Goal: Task Accomplishment & Management: Use online tool/utility

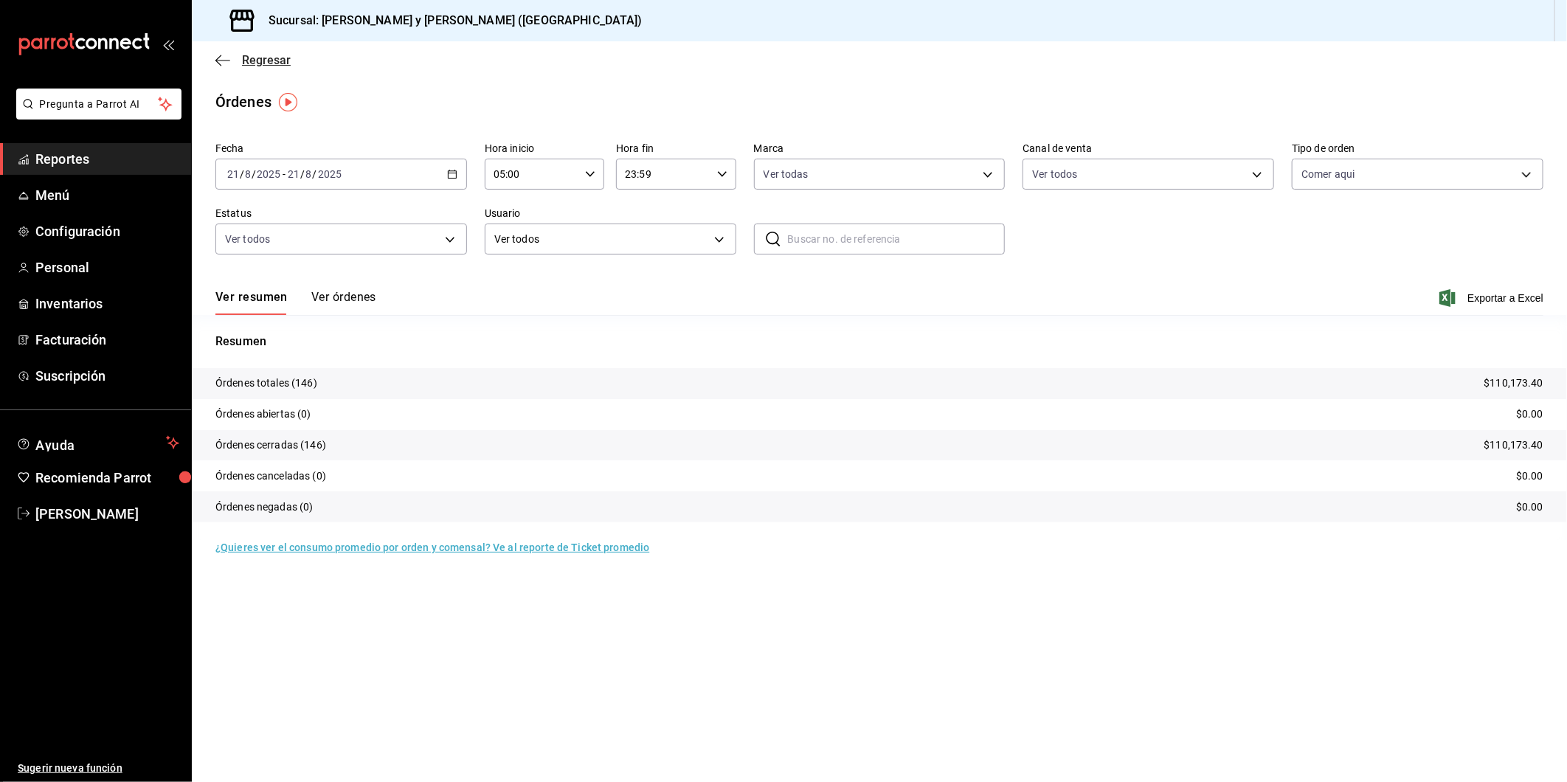
click at [219, 57] on icon "button" at bounding box center [222, 60] width 15 height 13
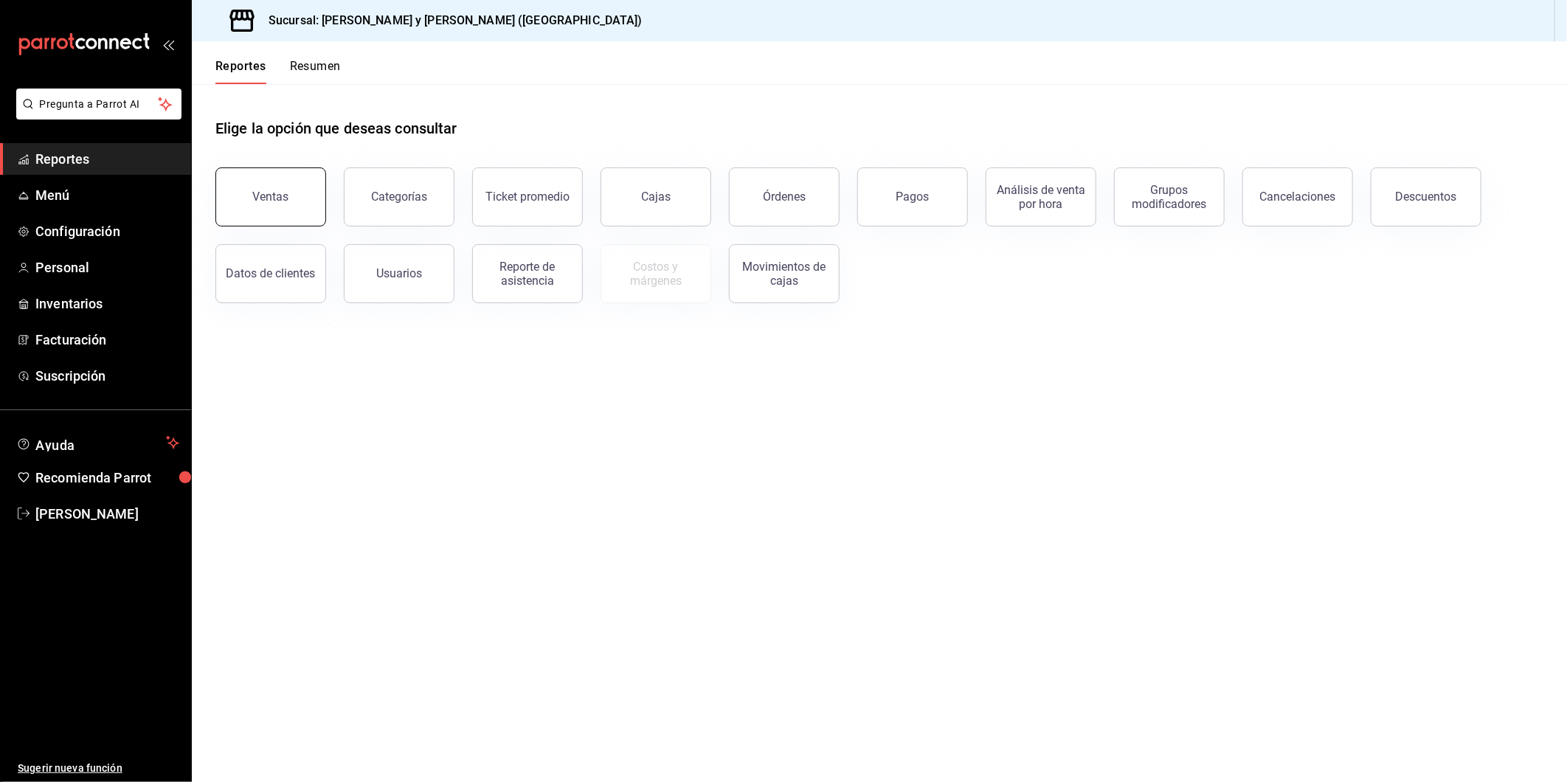
click at [307, 200] on button "Ventas" at bounding box center [270, 196] width 111 height 59
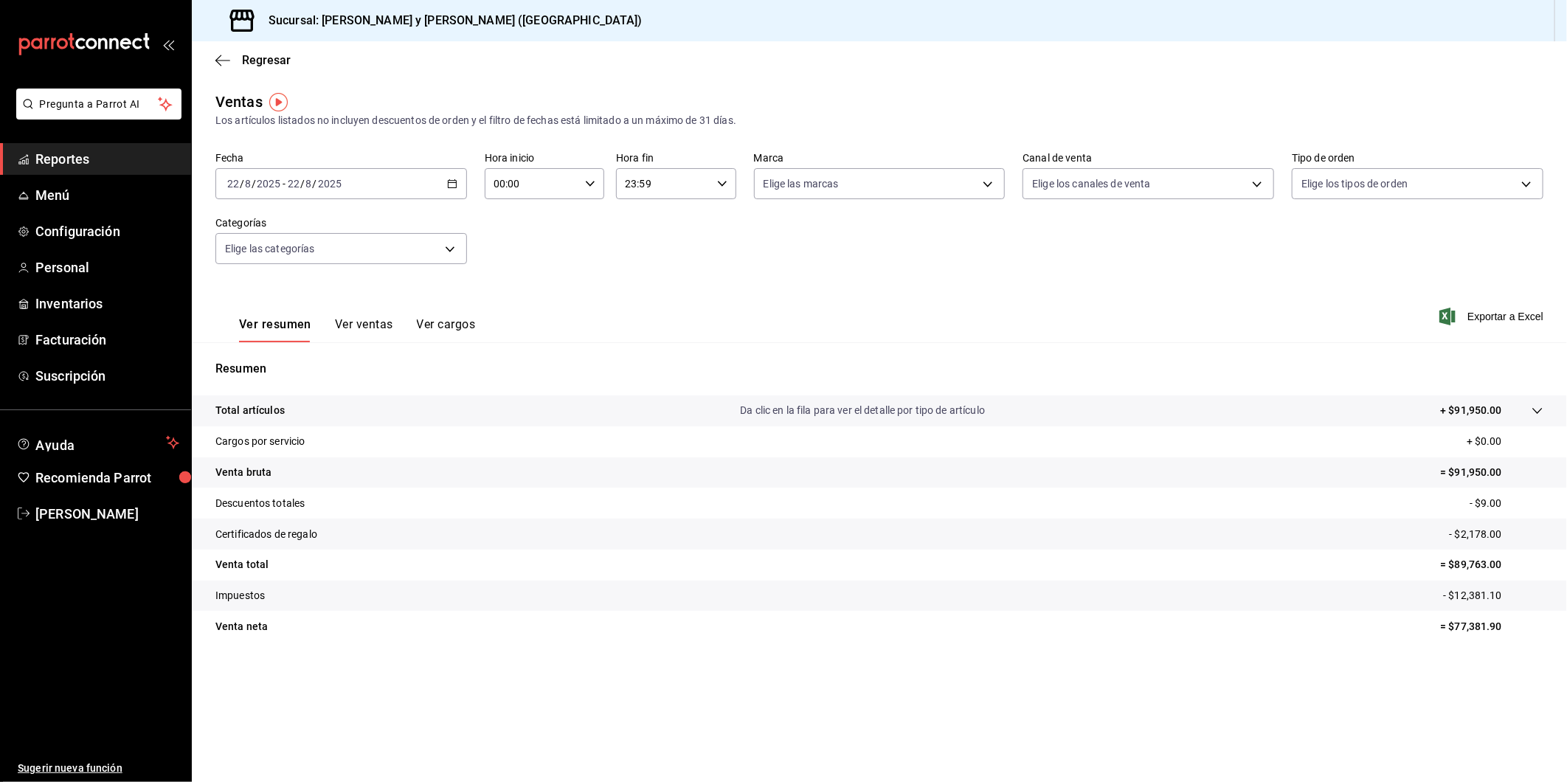
click at [452, 190] on div "[DATE] [DATE] - [DATE] [DATE]" at bounding box center [341, 183] width 252 height 31
click at [289, 259] on span "Ayer" at bounding box center [285, 261] width 114 height 15
click at [589, 187] on icon "button" at bounding box center [590, 184] width 10 height 10
click at [513, 230] on span "05" at bounding box center [514, 235] width 36 height 12
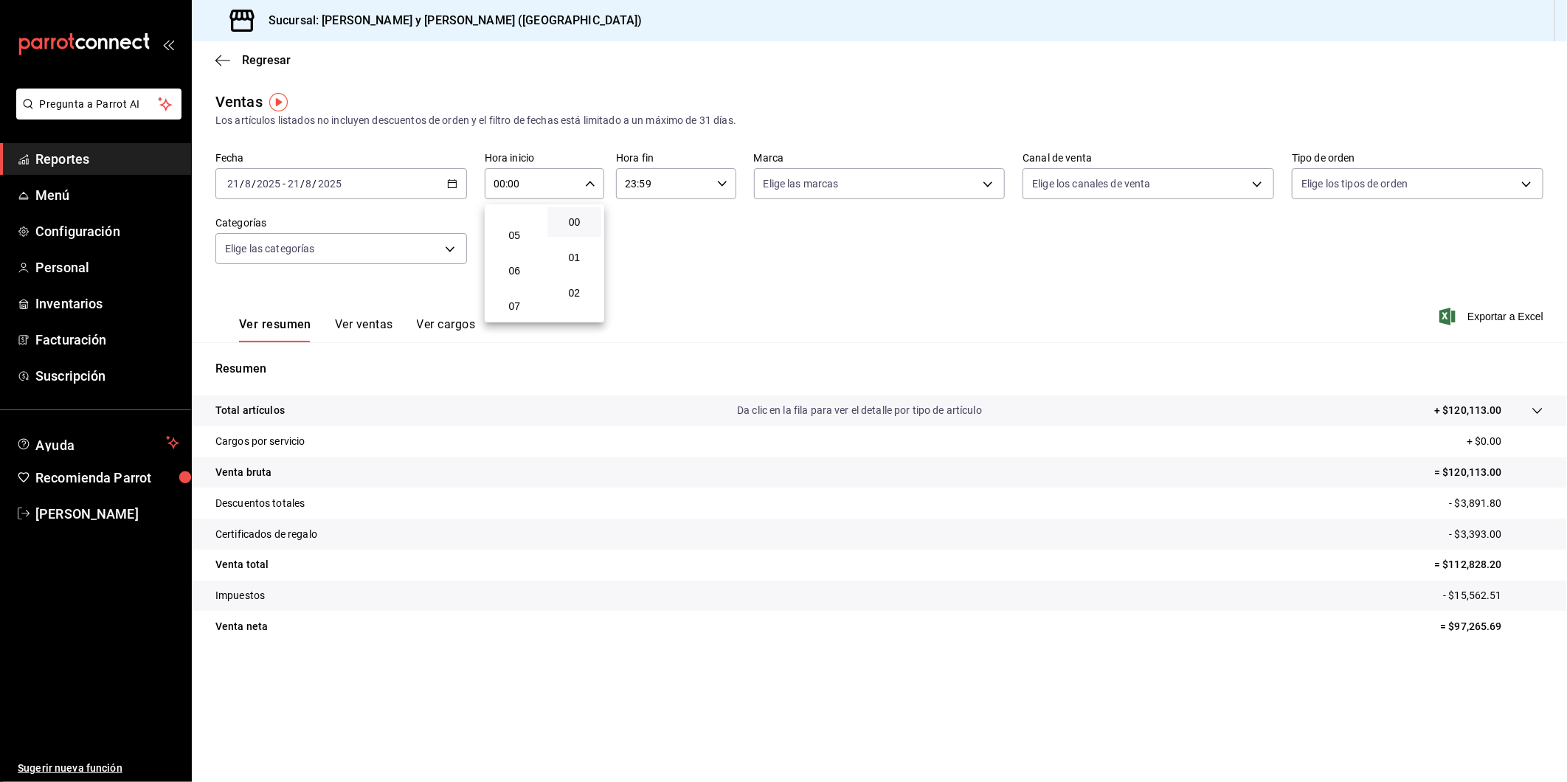
type input "05:00"
click at [989, 186] on div at bounding box center [783, 391] width 1567 height 782
click at [989, 186] on body "Pregunta a Parrot AI Reportes Menú Configuración Personal Inventarios Facturaci…" at bounding box center [783, 391] width 1567 height 782
click at [769, 244] on input "checkbox" at bounding box center [770, 241] width 13 height 13
checkbox input "true"
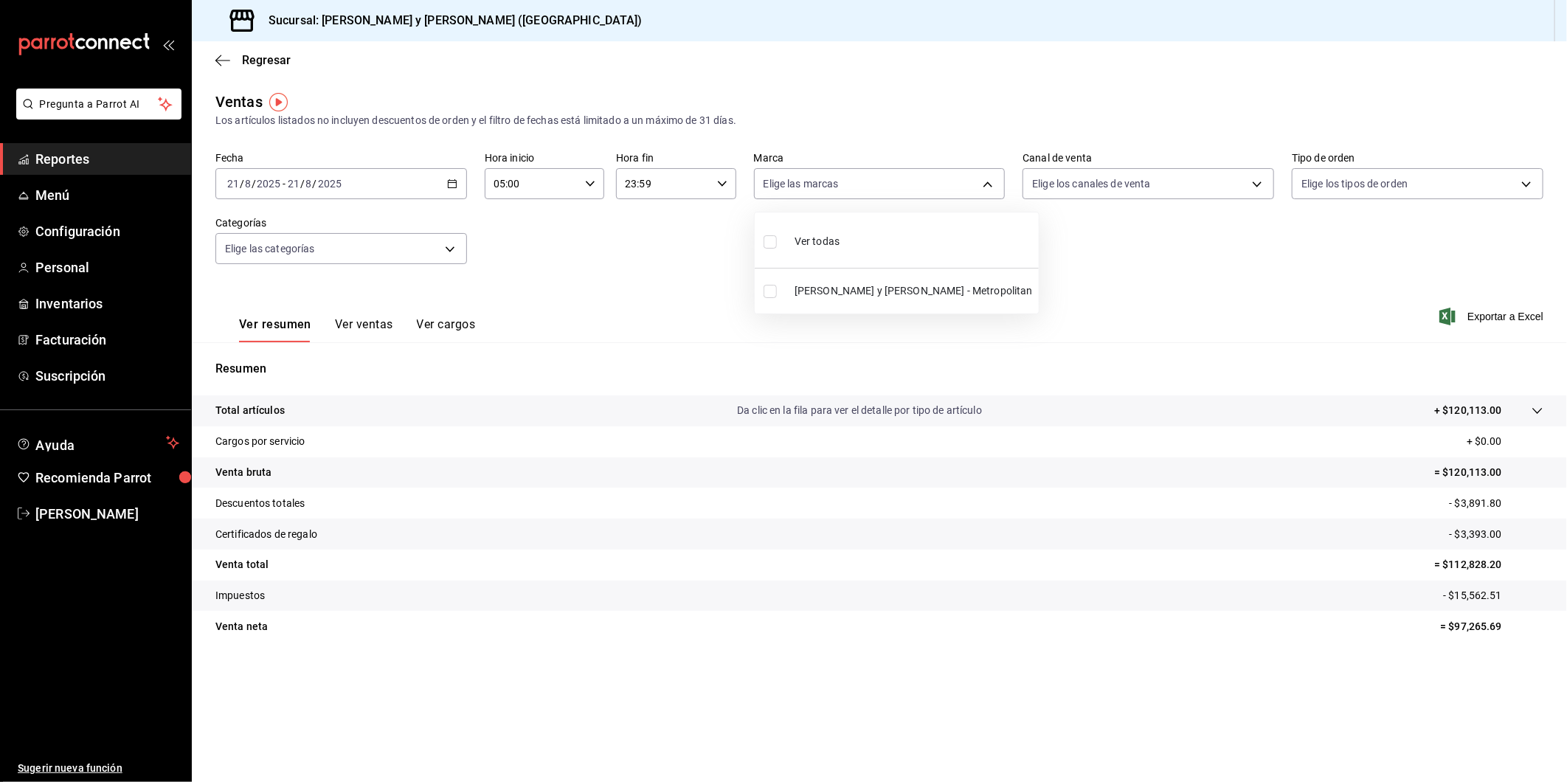
type input "5c4b5436-b9cd-4a1a-b4e8-85329c7394cf"
checkbox input "true"
click at [1259, 187] on div at bounding box center [783, 391] width 1567 height 782
click at [1259, 187] on body "Pregunta a Parrot AI Reportes Menú Configuración Personal Inventarios Facturaci…" at bounding box center [783, 391] width 1567 height 782
click at [1038, 285] on input "checkbox" at bounding box center [1039, 291] width 13 height 13
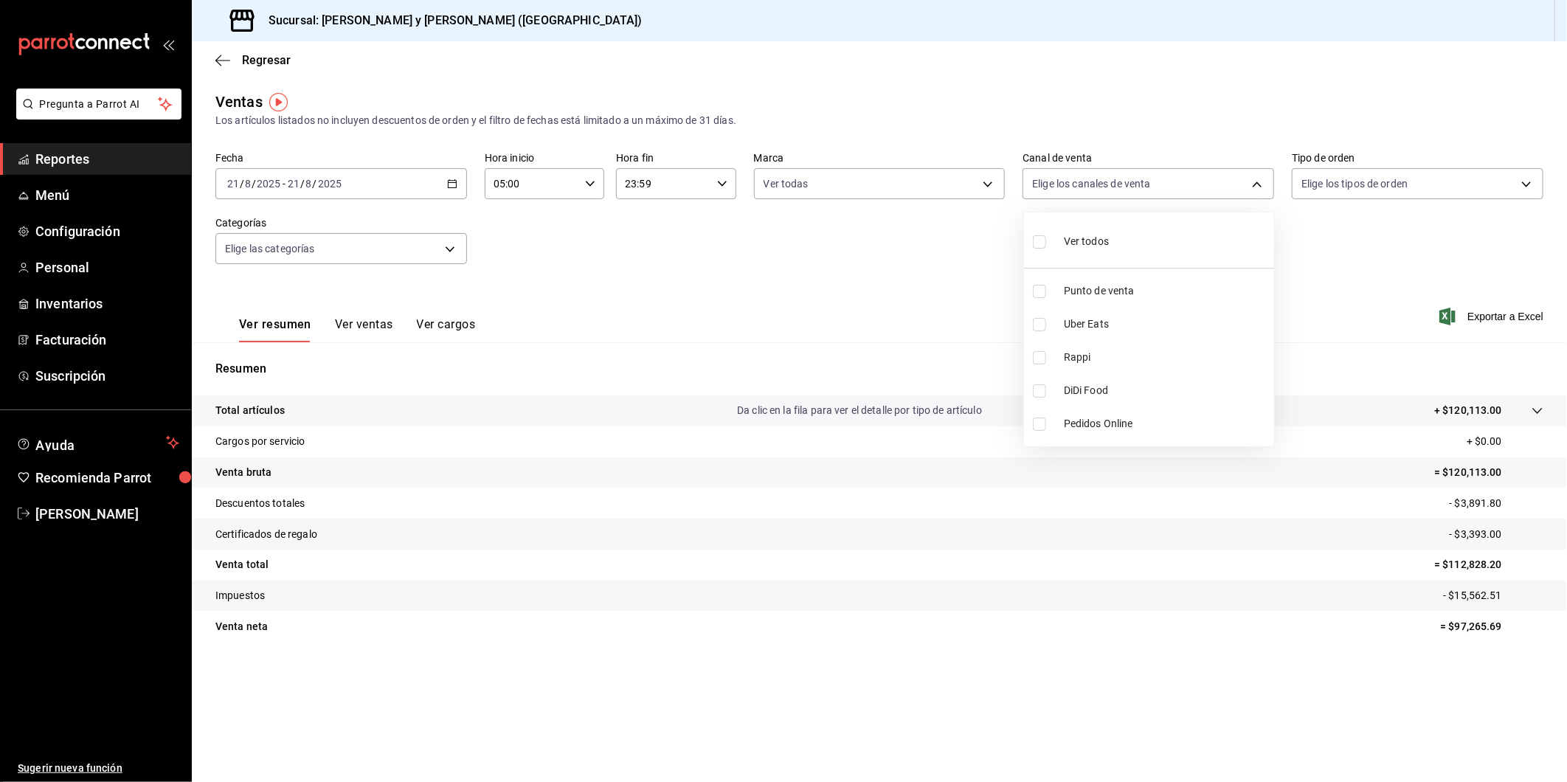
checkbox input "true"
type input "PARROT"
click at [1529, 187] on div at bounding box center [783, 391] width 1567 height 782
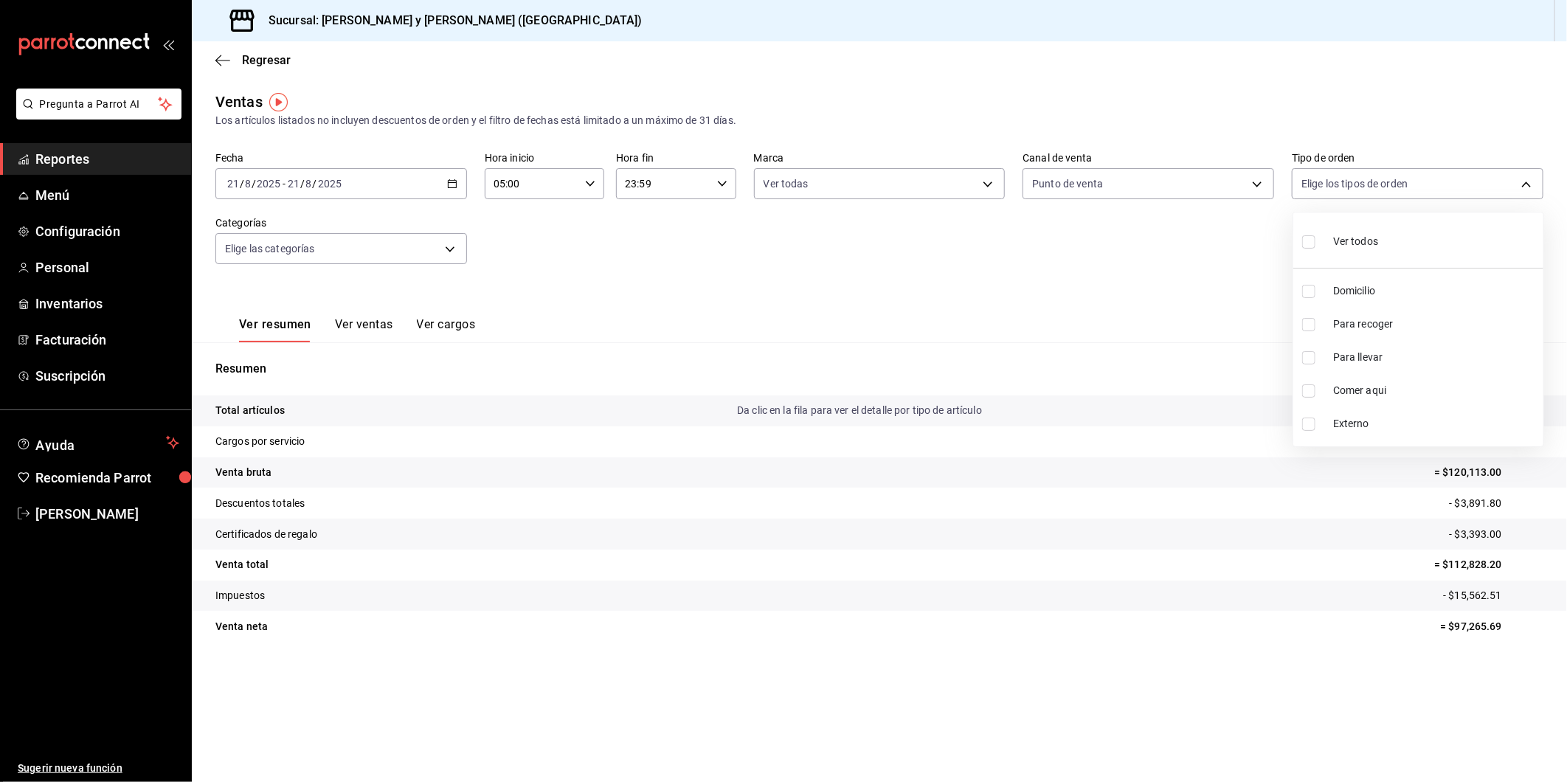
click at [1526, 185] on body "Pregunta a Parrot AI Reportes Menú Configuración Personal Inventarios Facturaci…" at bounding box center [783, 391] width 1567 height 782
click at [1316, 389] on label at bounding box center [1311, 390] width 19 height 13
click at [1315, 389] on input "checkbox" at bounding box center [1308, 390] width 13 height 13
checkbox input "false"
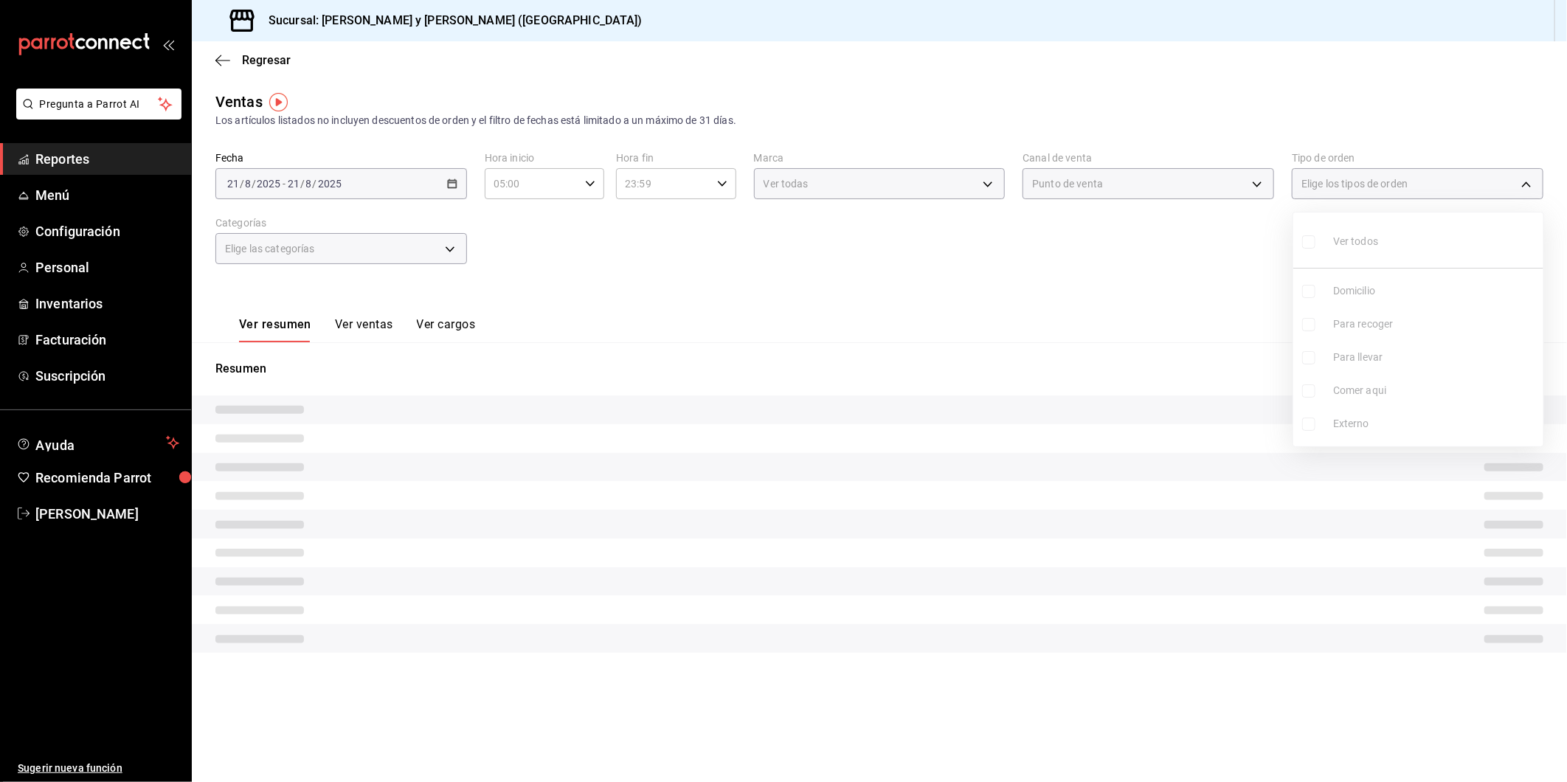
click at [1312, 389] on input "checkbox" at bounding box center [1308, 390] width 13 height 13
checkbox input "true"
type input "4ffca59b-4c2c-40e7-90fe-fdf72e946522"
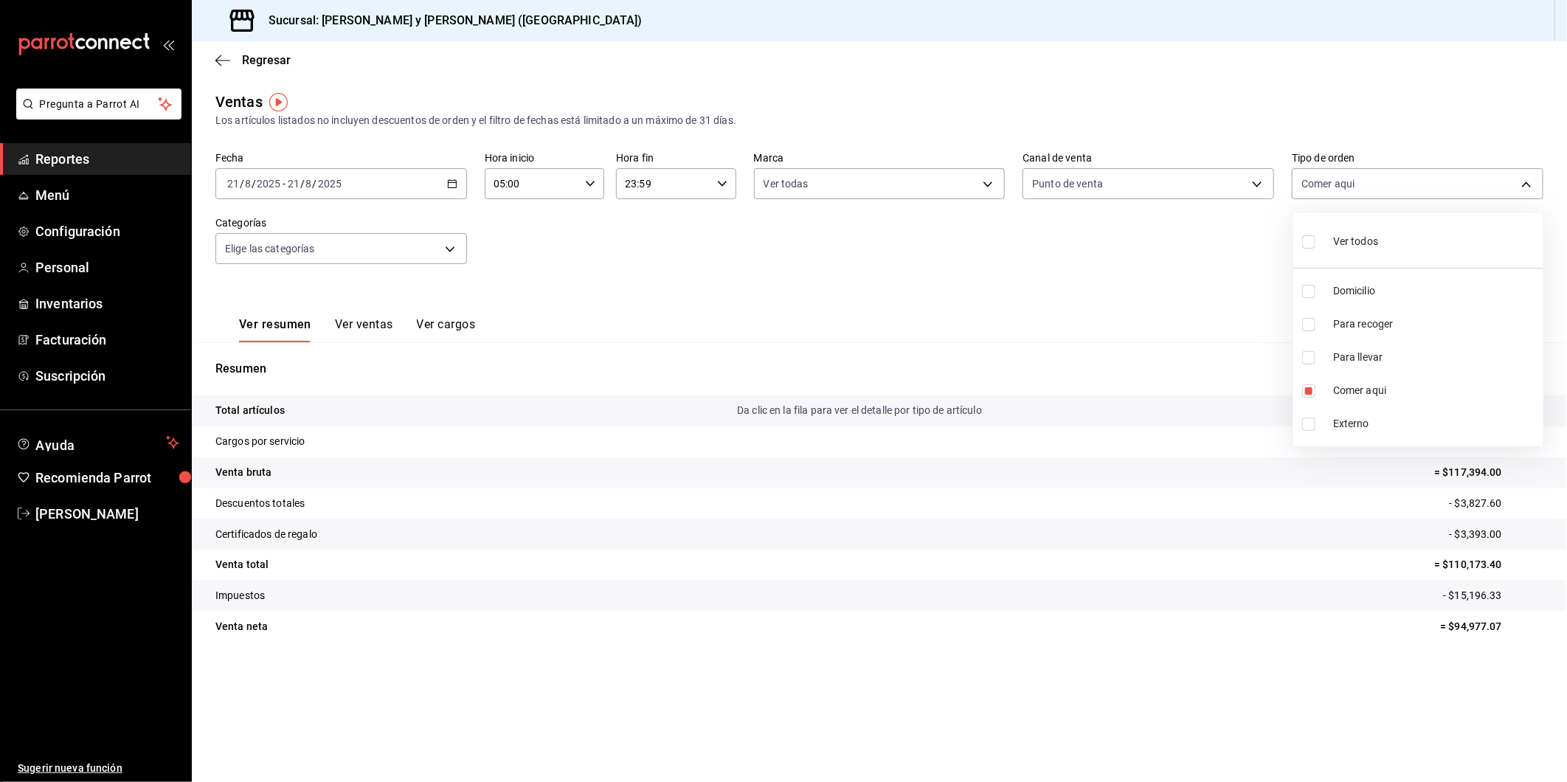
click at [446, 247] on div at bounding box center [783, 391] width 1567 height 782
click at [447, 249] on body "Pregunta a Parrot AI Reportes Menú Configuración Personal Inventarios Facturaci…" at bounding box center [783, 391] width 1567 height 782
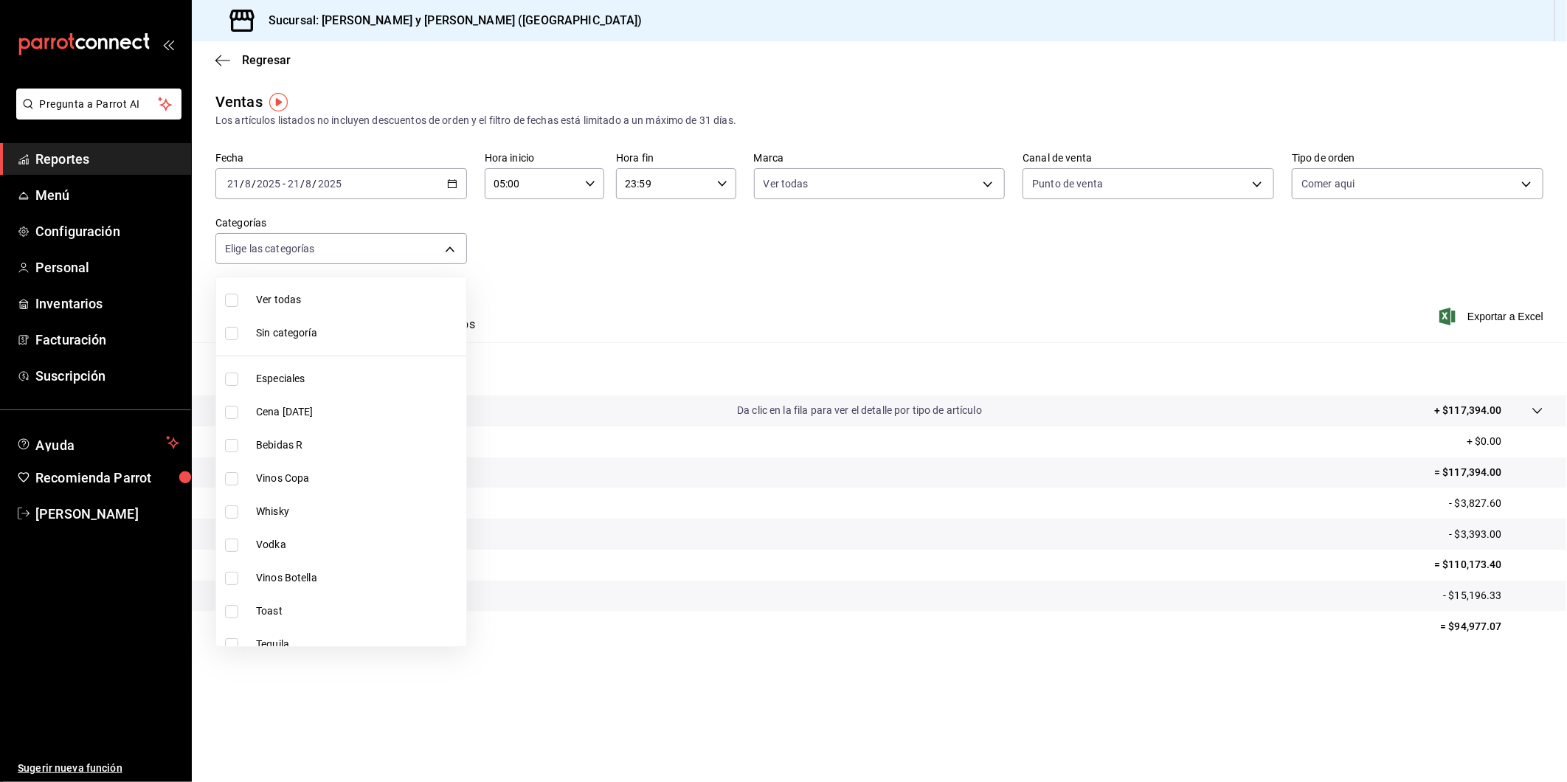
click at [238, 297] on input "checkbox" at bounding box center [231, 300] width 13 height 13
checkbox input "true"
type input "463cbe58-69f9-49c2-85c9-e7a3a82fd125,93b19971-b18f-4184-ad12-5f617cec116c,3e3b7…"
checkbox input "true"
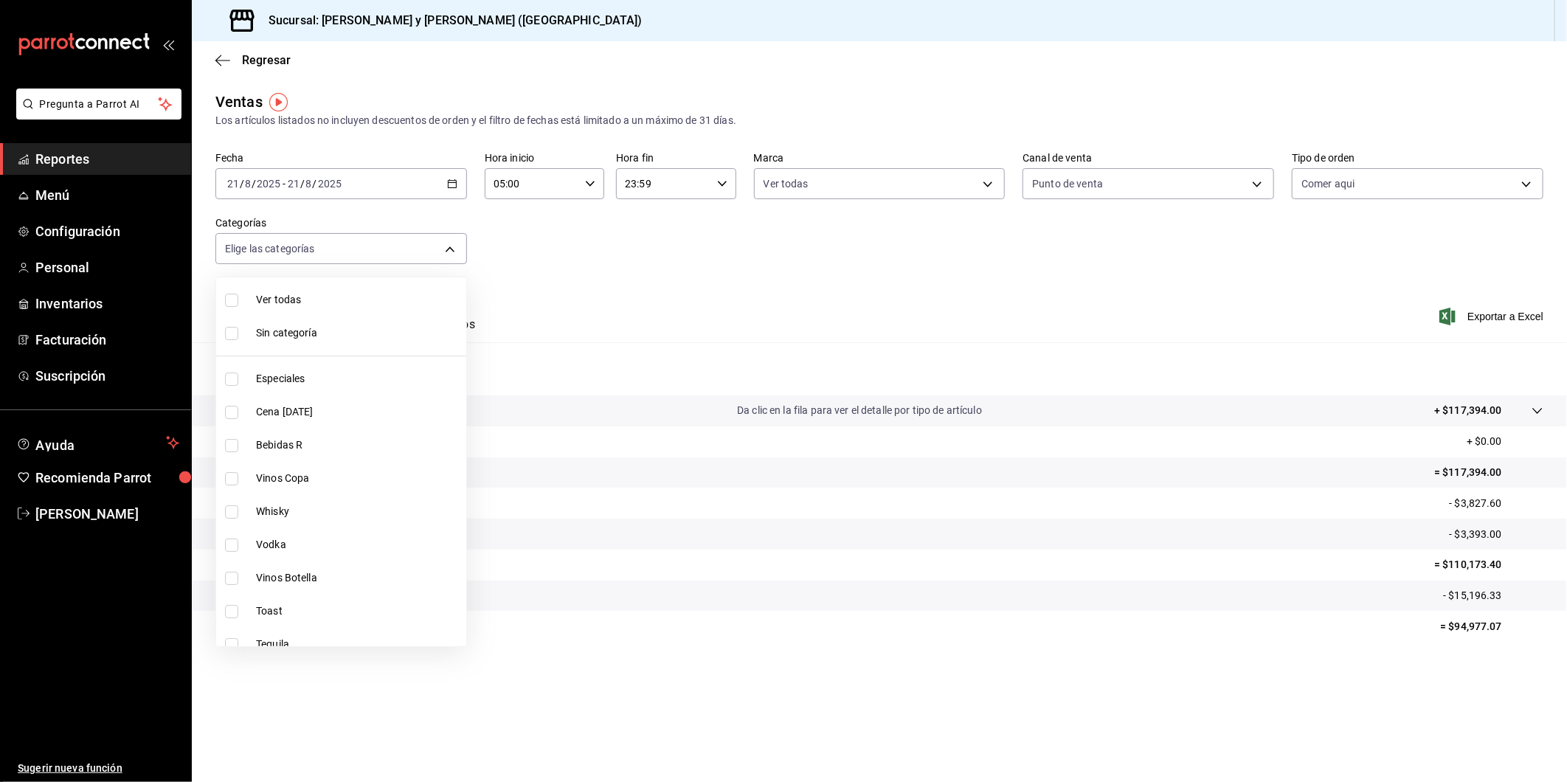
checkbox input "true"
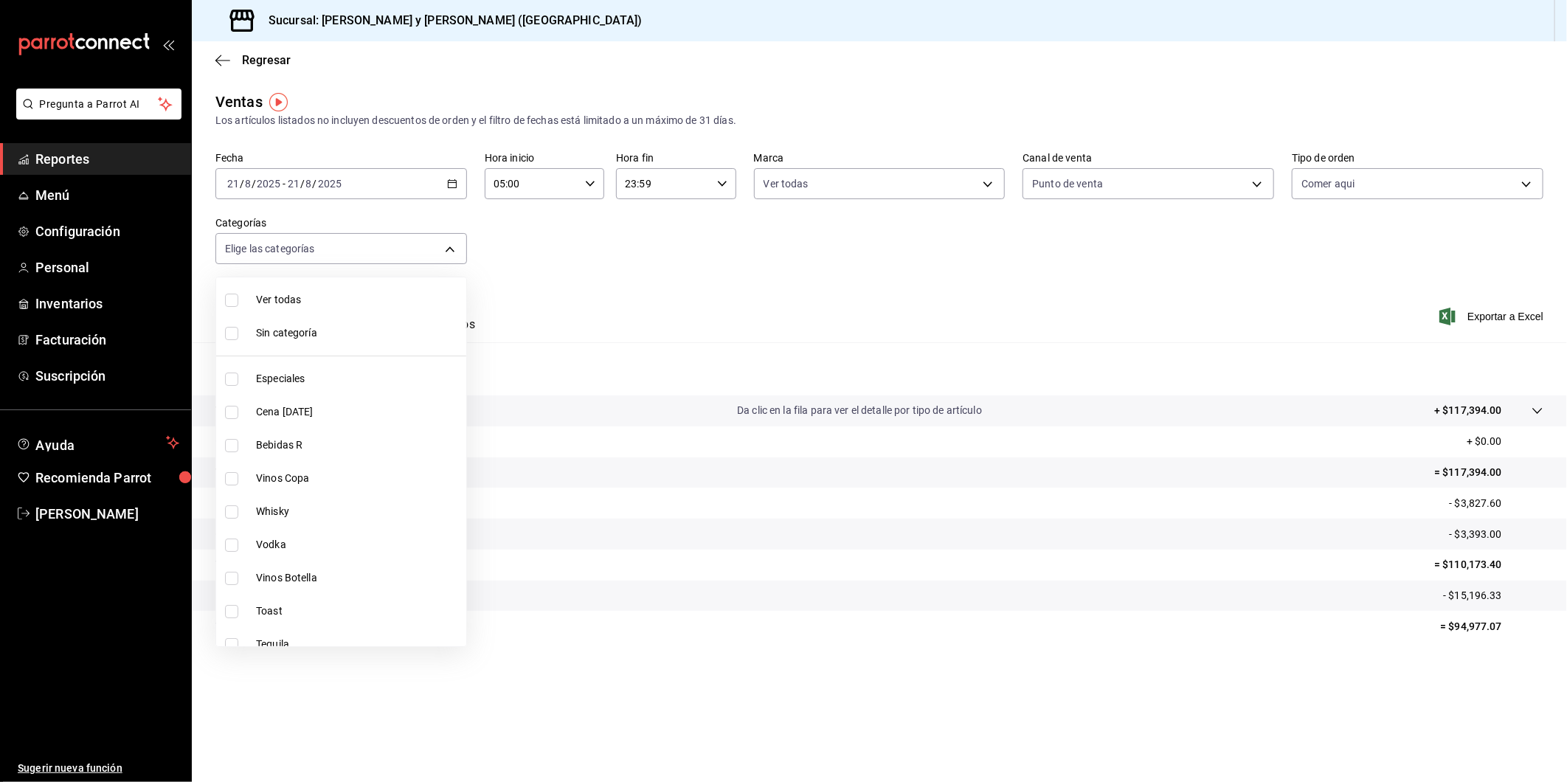
checkbox input "true"
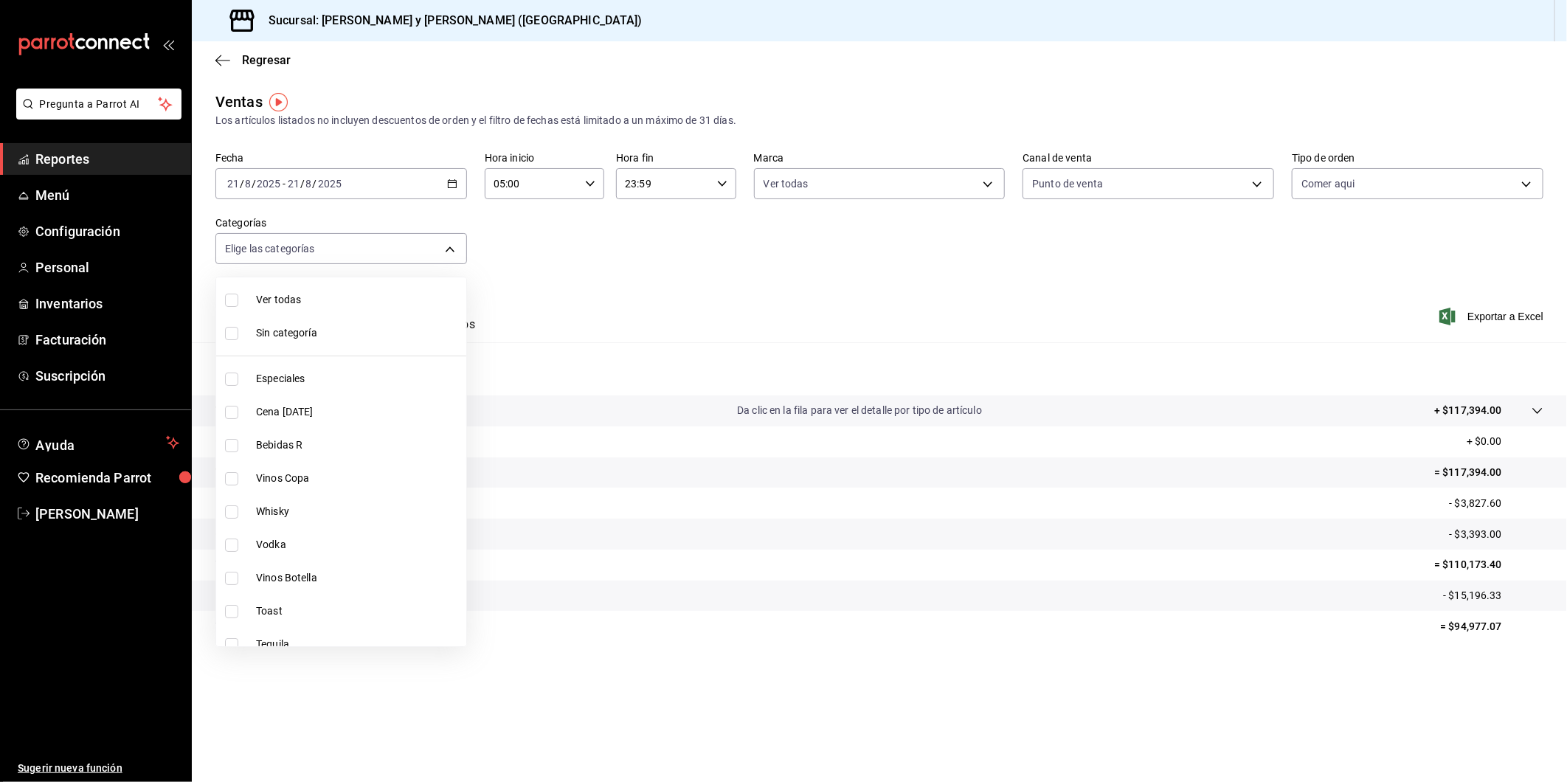
checkbox input "true"
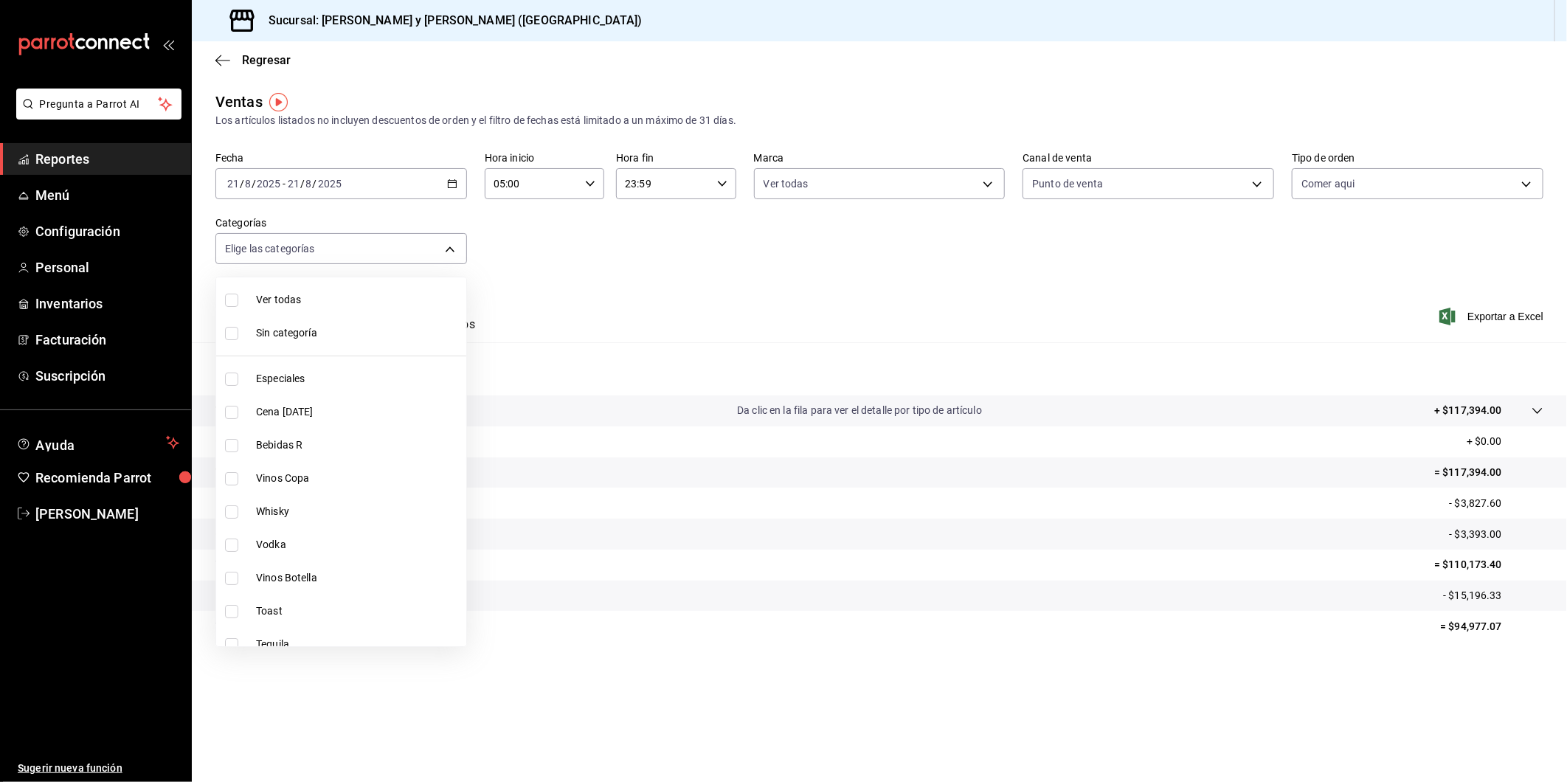
checkbox input "true"
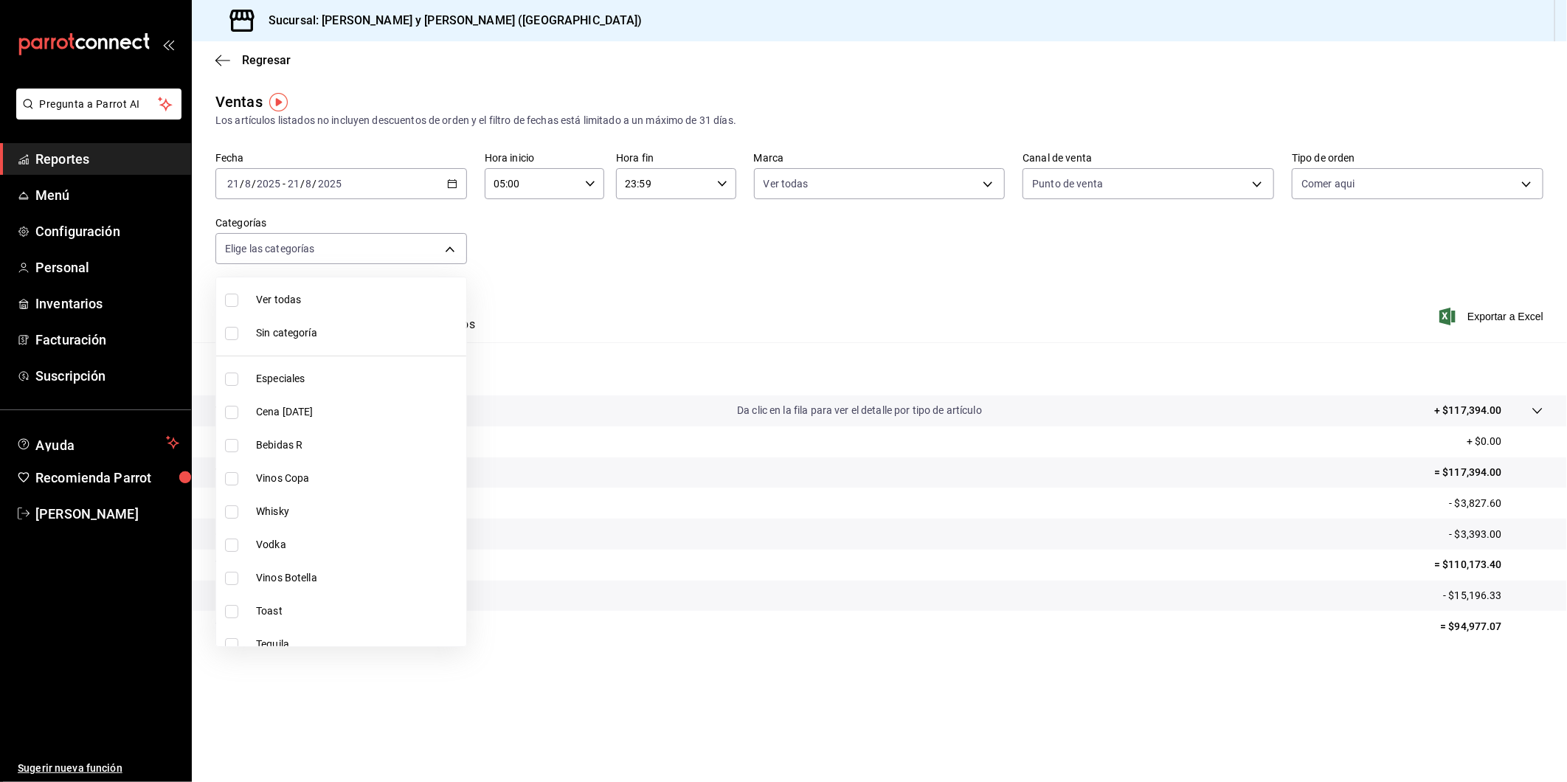
checkbox input "true"
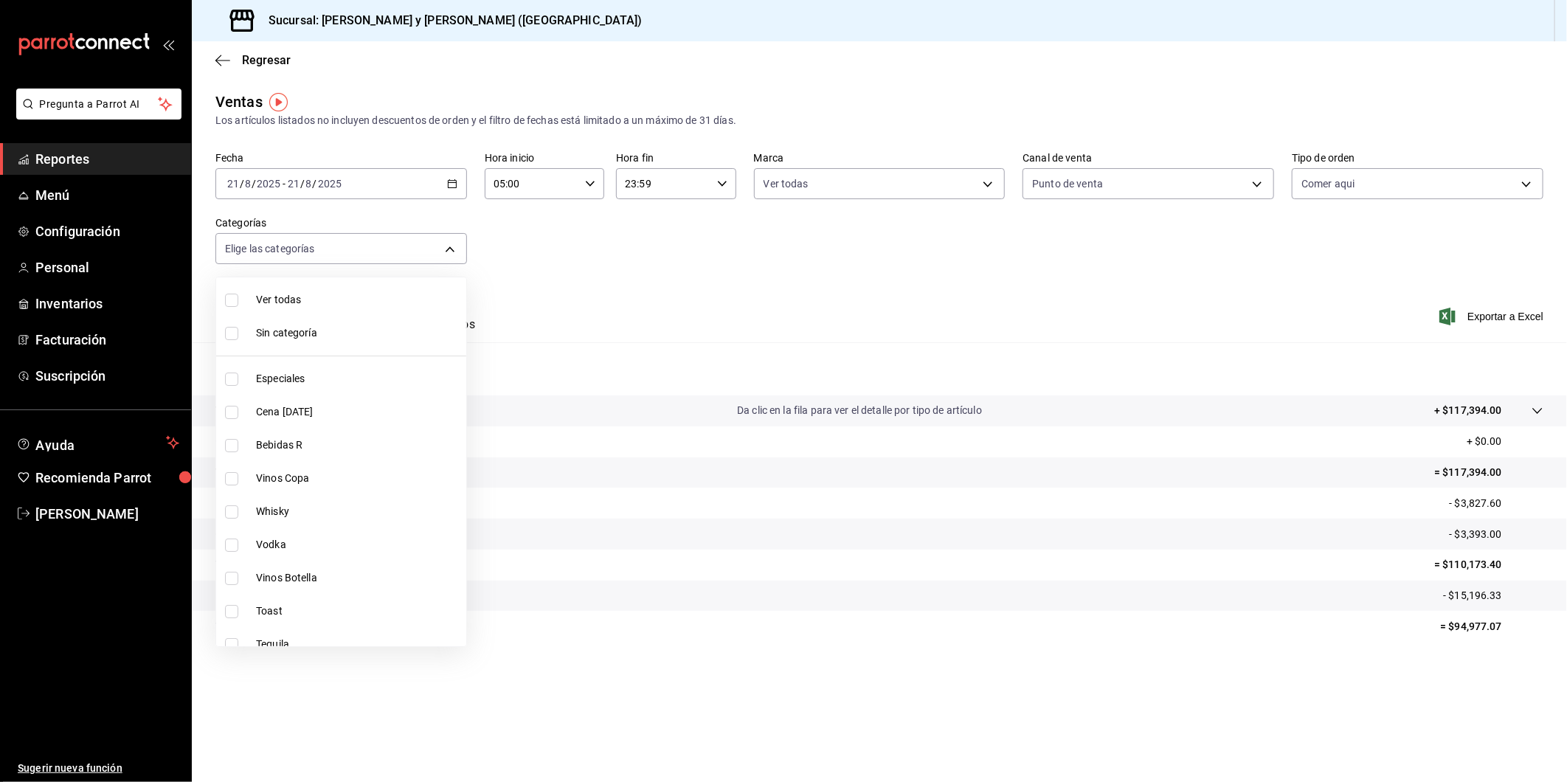
checkbox input "true"
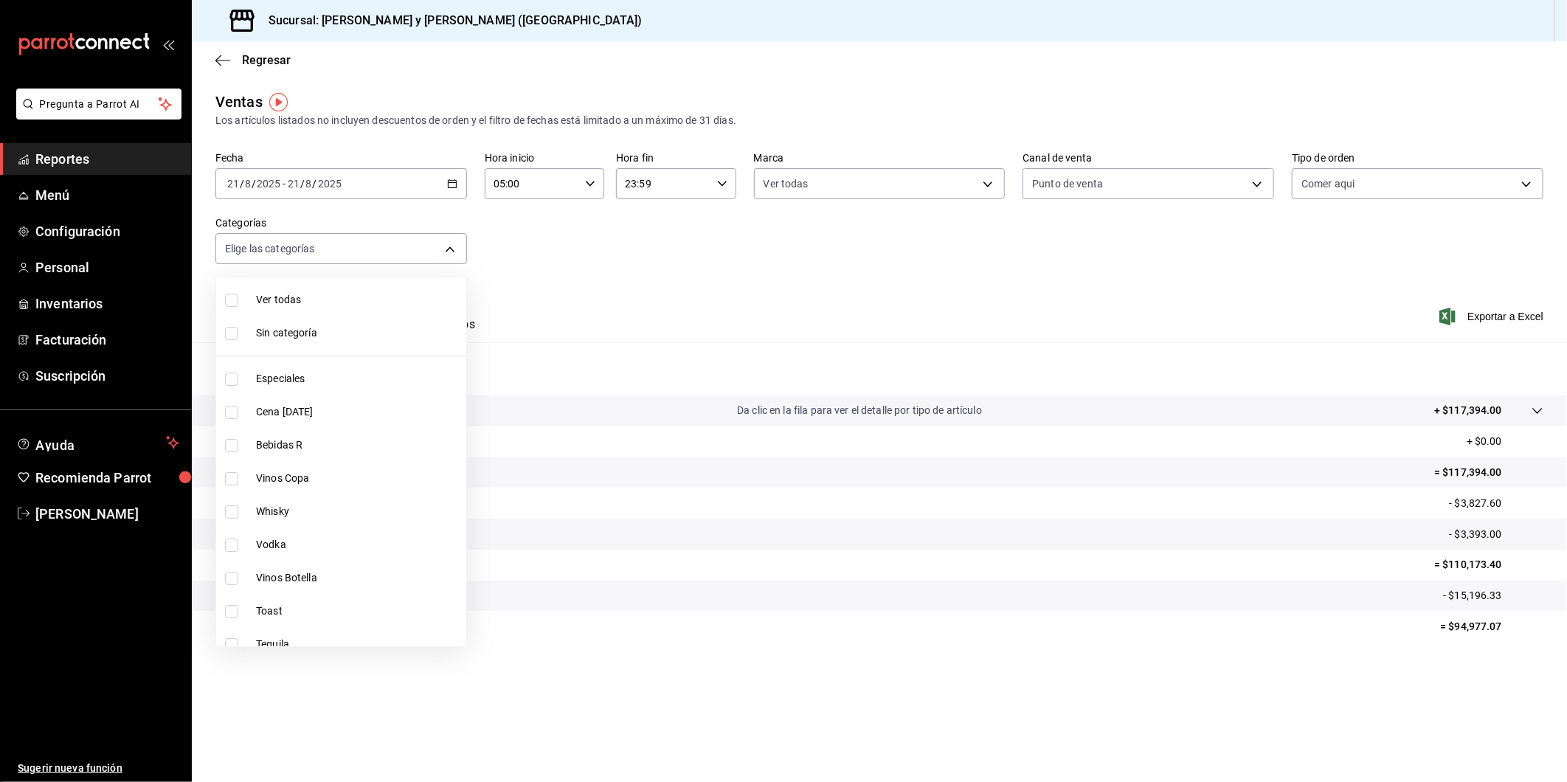
checkbox input "true"
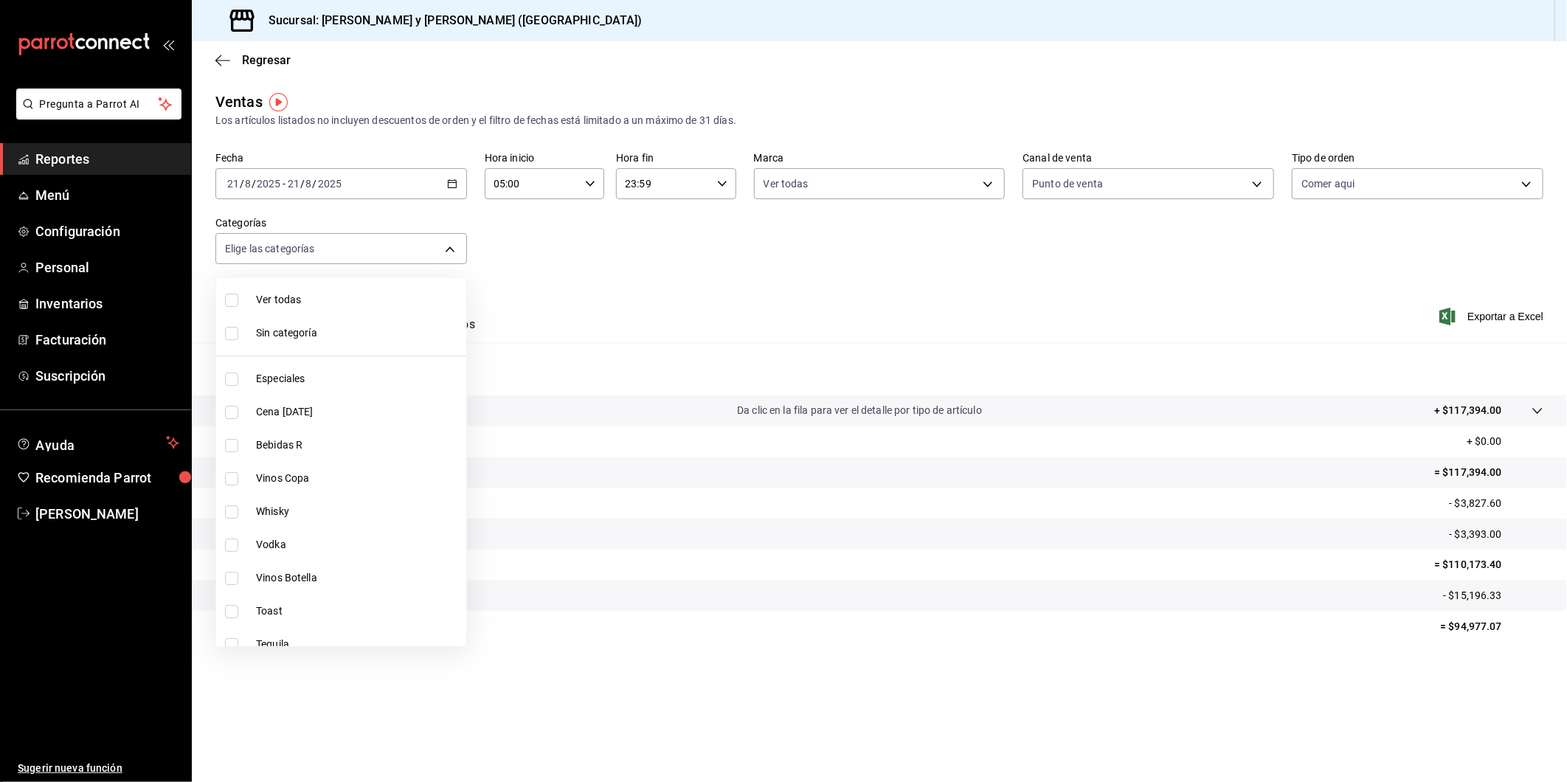
checkbox input "true"
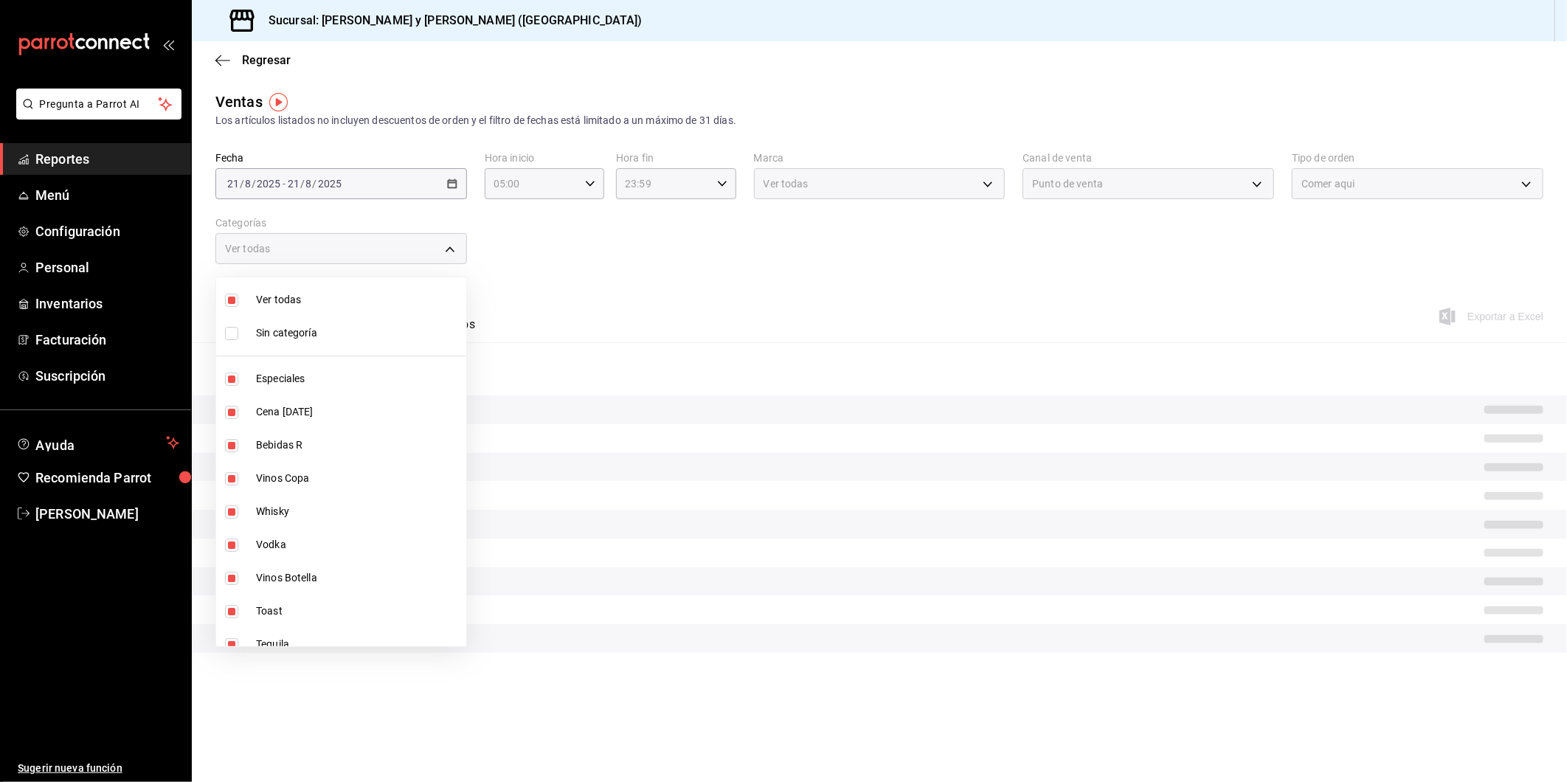
click at [633, 295] on div at bounding box center [783, 391] width 1567 height 782
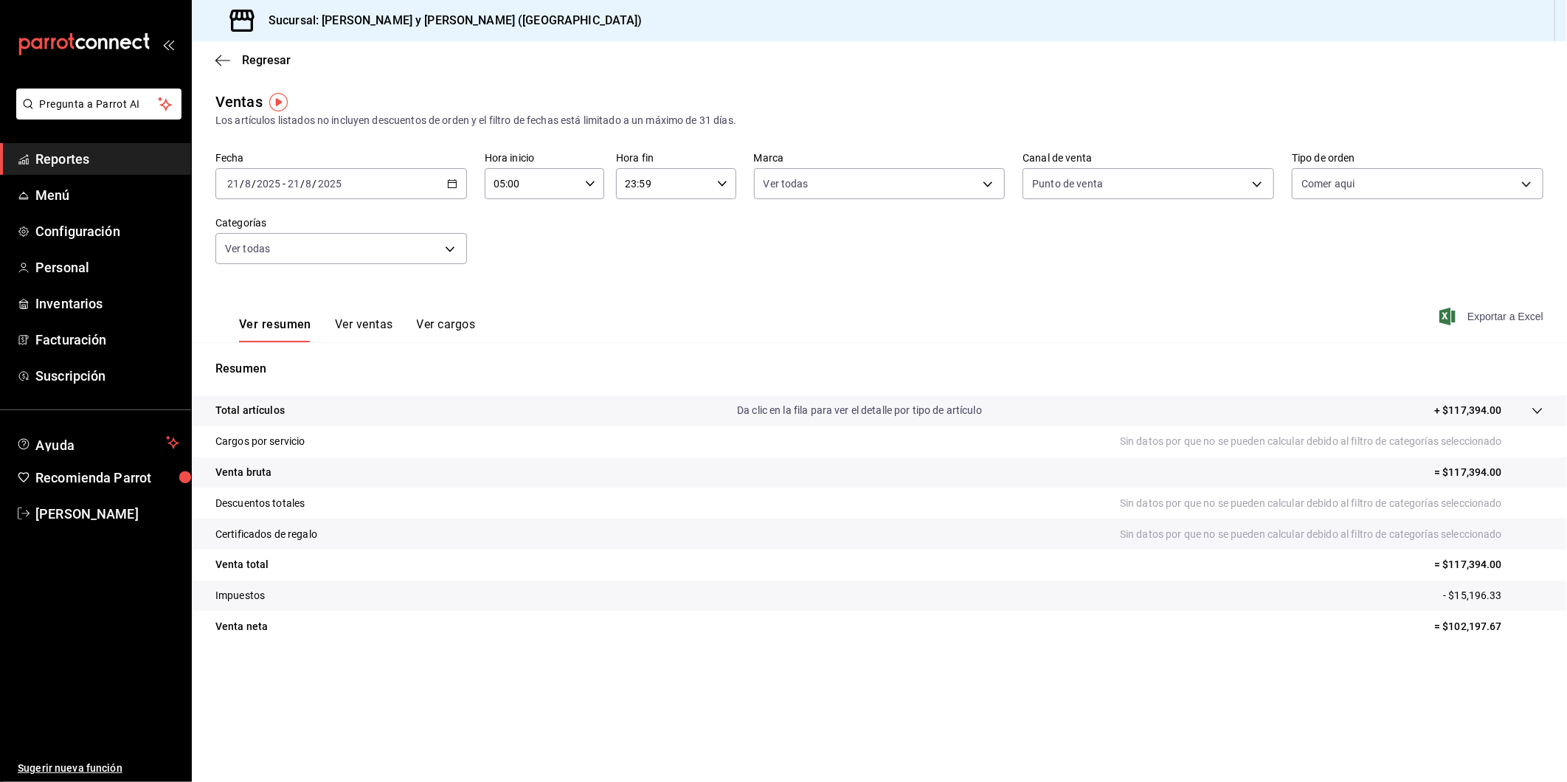
click at [1486, 316] on span "Exportar a Excel" at bounding box center [1492, 317] width 101 height 18
drag, startPoint x: 1500, startPoint y: 56, endPoint x: 1483, endPoint y: 77, distance: 27.3
click at [1500, 56] on div "Regresar" at bounding box center [879, 60] width 1375 height 38
click at [219, 60] on icon "button" at bounding box center [222, 60] width 15 height 1
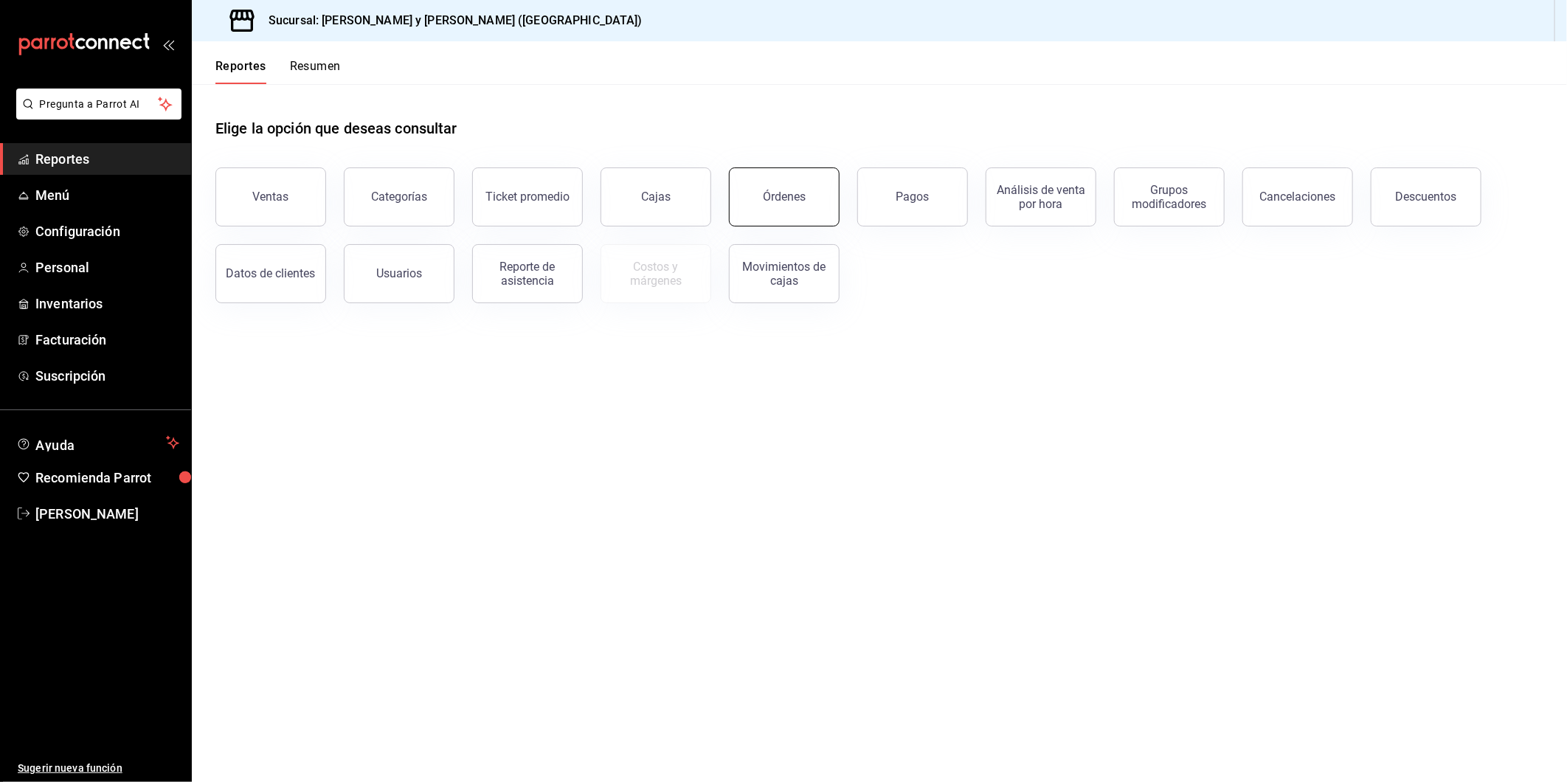
click at [819, 186] on button "Órdenes" at bounding box center [784, 196] width 111 height 59
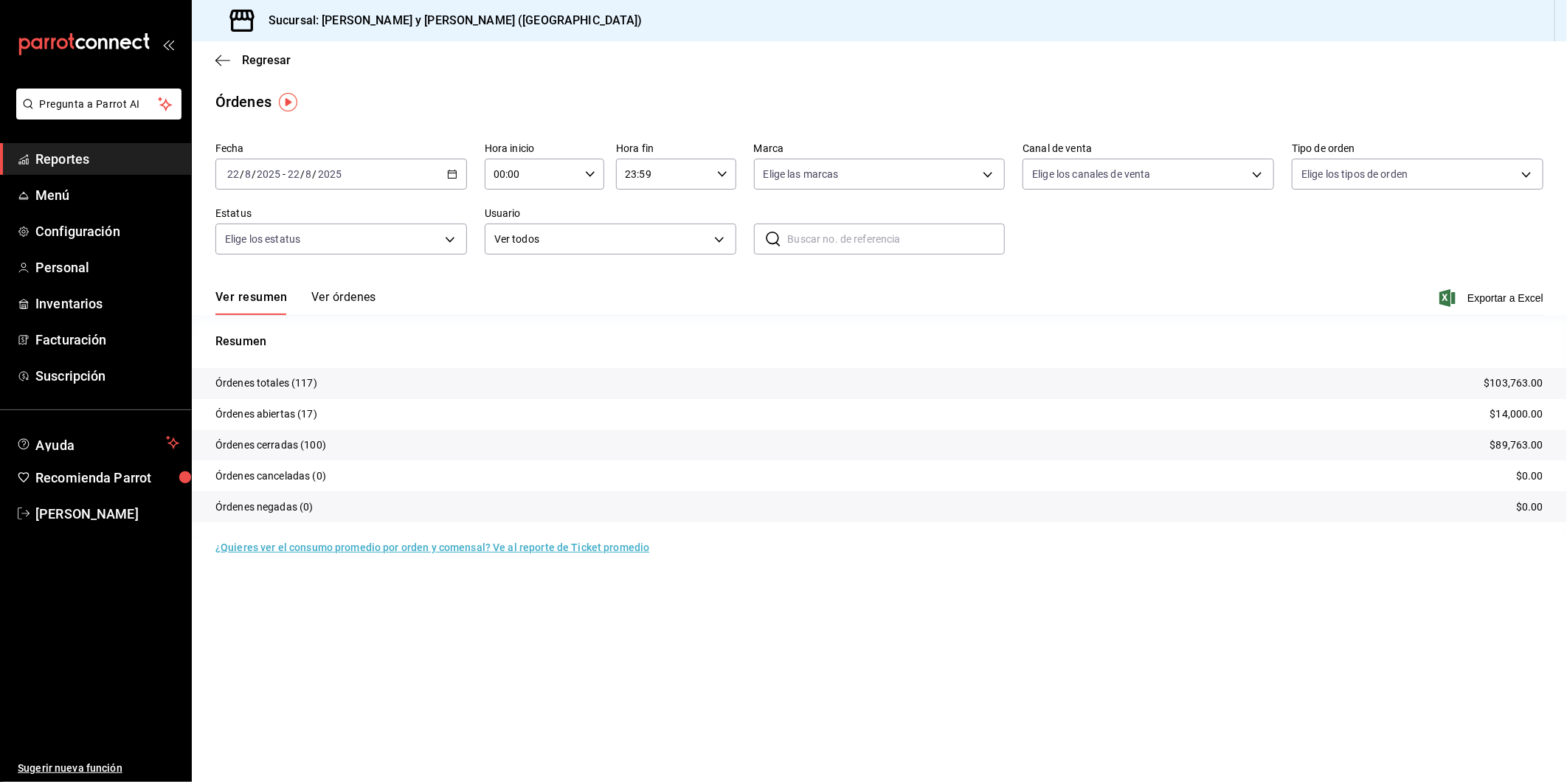
click at [460, 173] on div "[DATE] [DATE] - [DATE] [DATE]" at bounding box center [341, 174] width 252 height 31
click at [254, 388] on span "Rango de fechas" at bounding box center [285, 384] width 114 height 15
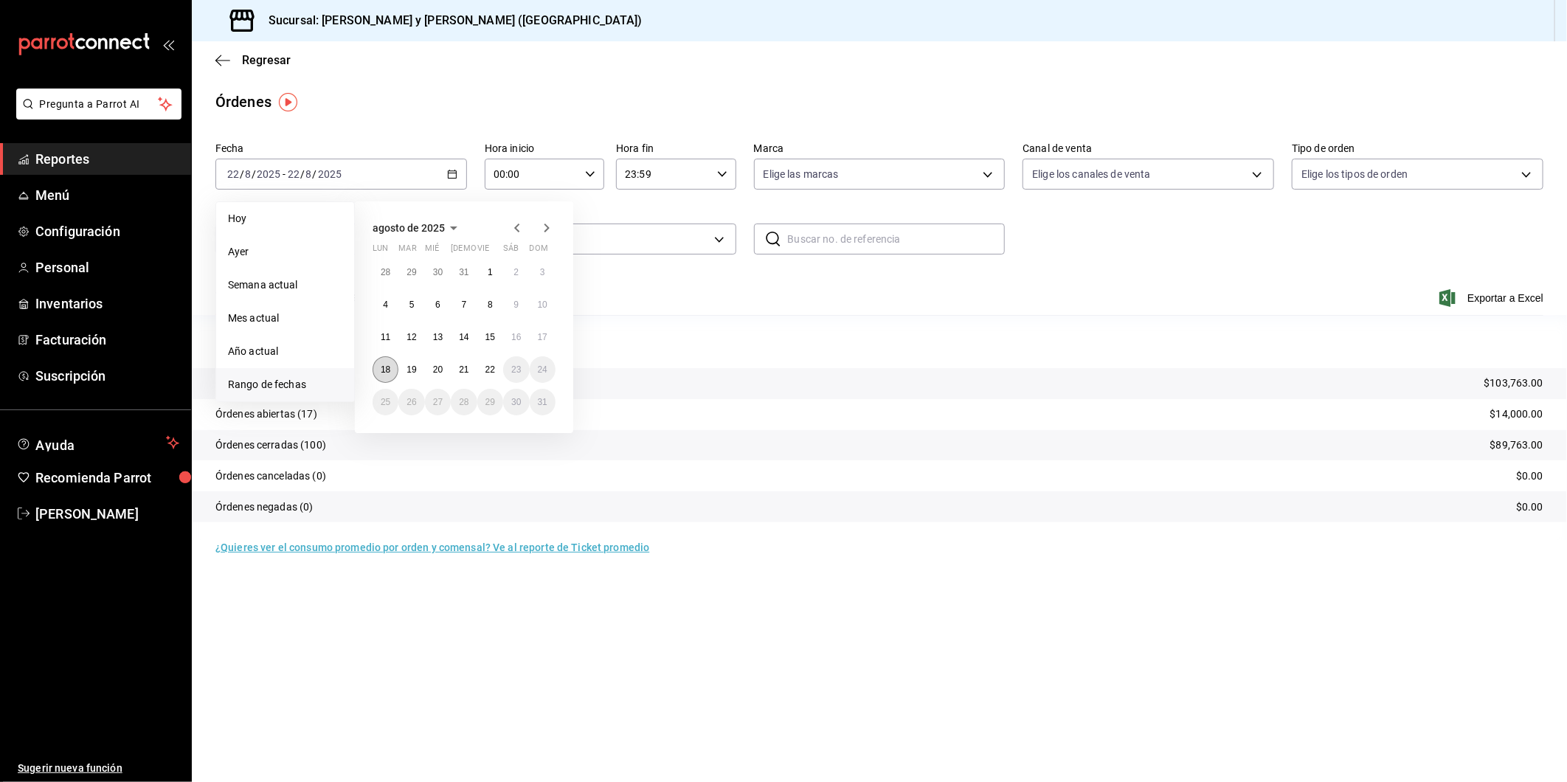
click at [389, 364] on abbr "18" at bounding box center [386, 369] width 10 height 10
click at [467, 371] on abbr "21" at bounding box center [464, 369] width 10 height 10
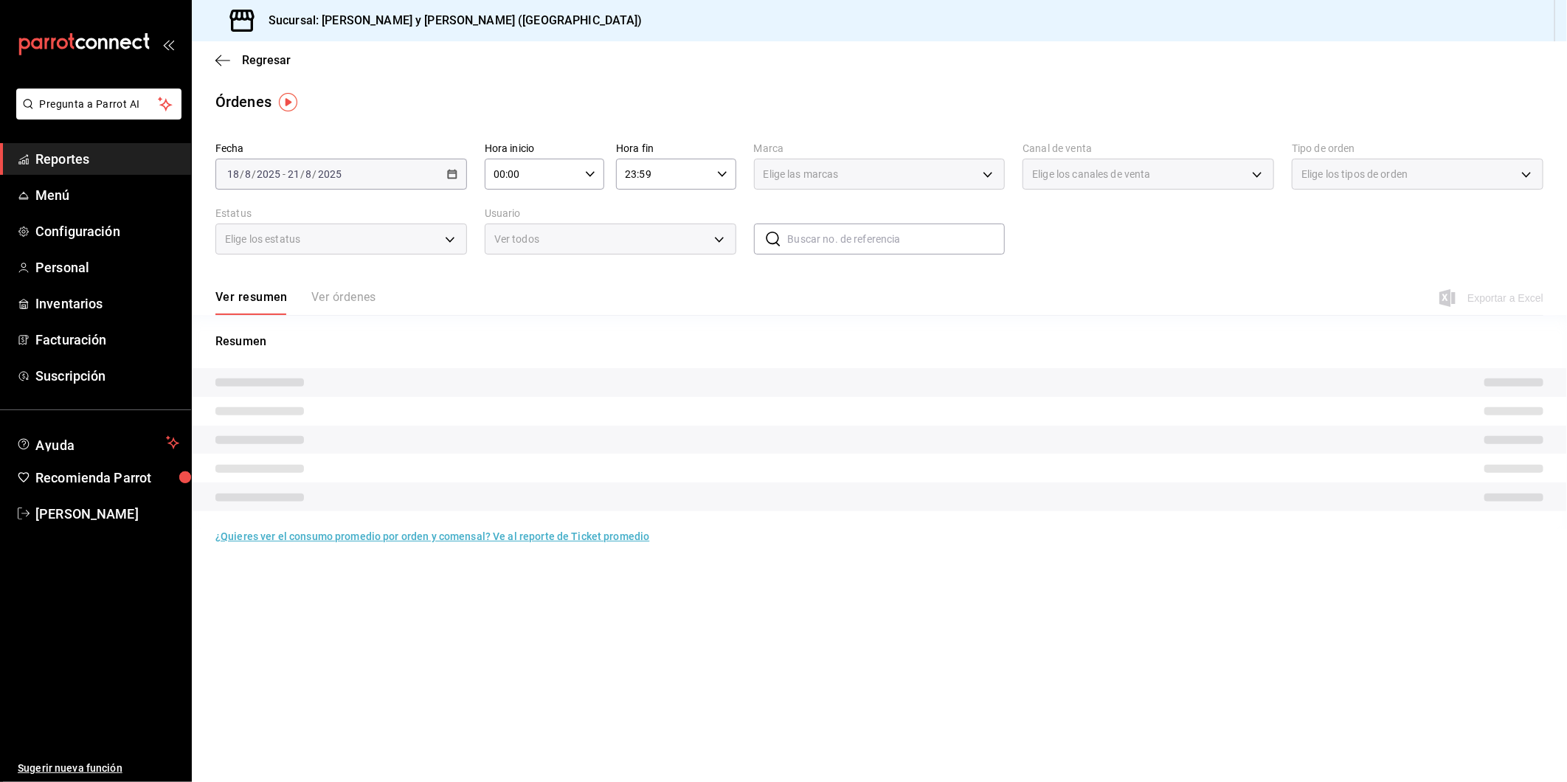
click at [598, 181] on div "00:00 Hora inicio" at bounding box center [545, 174] width 120 height 31
click at [513, 298] on button "05" at bounding box center [515, 308] width 54 height 30
type input "05:00"
click at [989, 177] on div at bounding box center [783, 391] width 1567 height 782
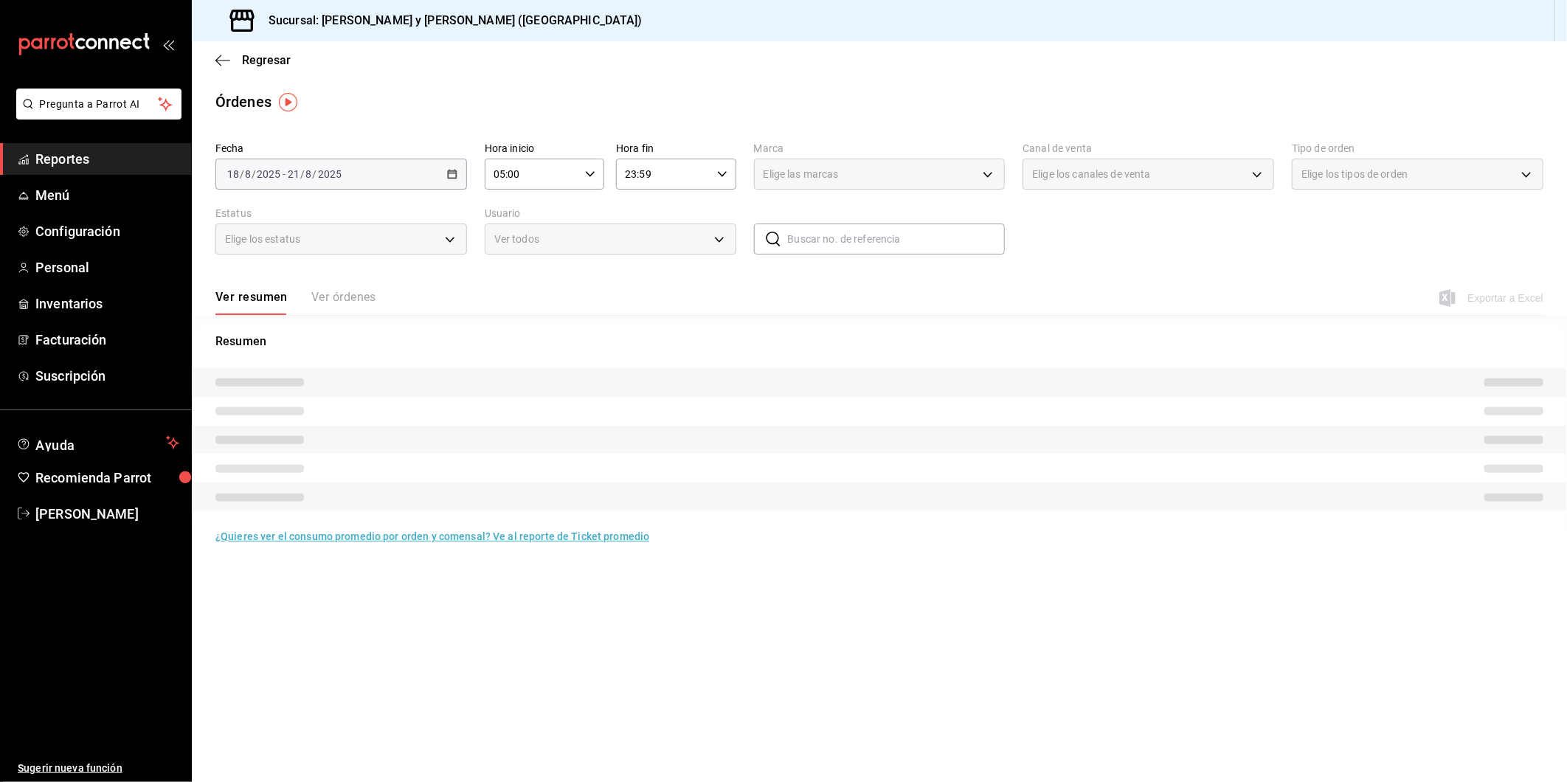
click at [989, 177] on div "Elige las marcas" at bounding box center [880, 174] width 252 height 31
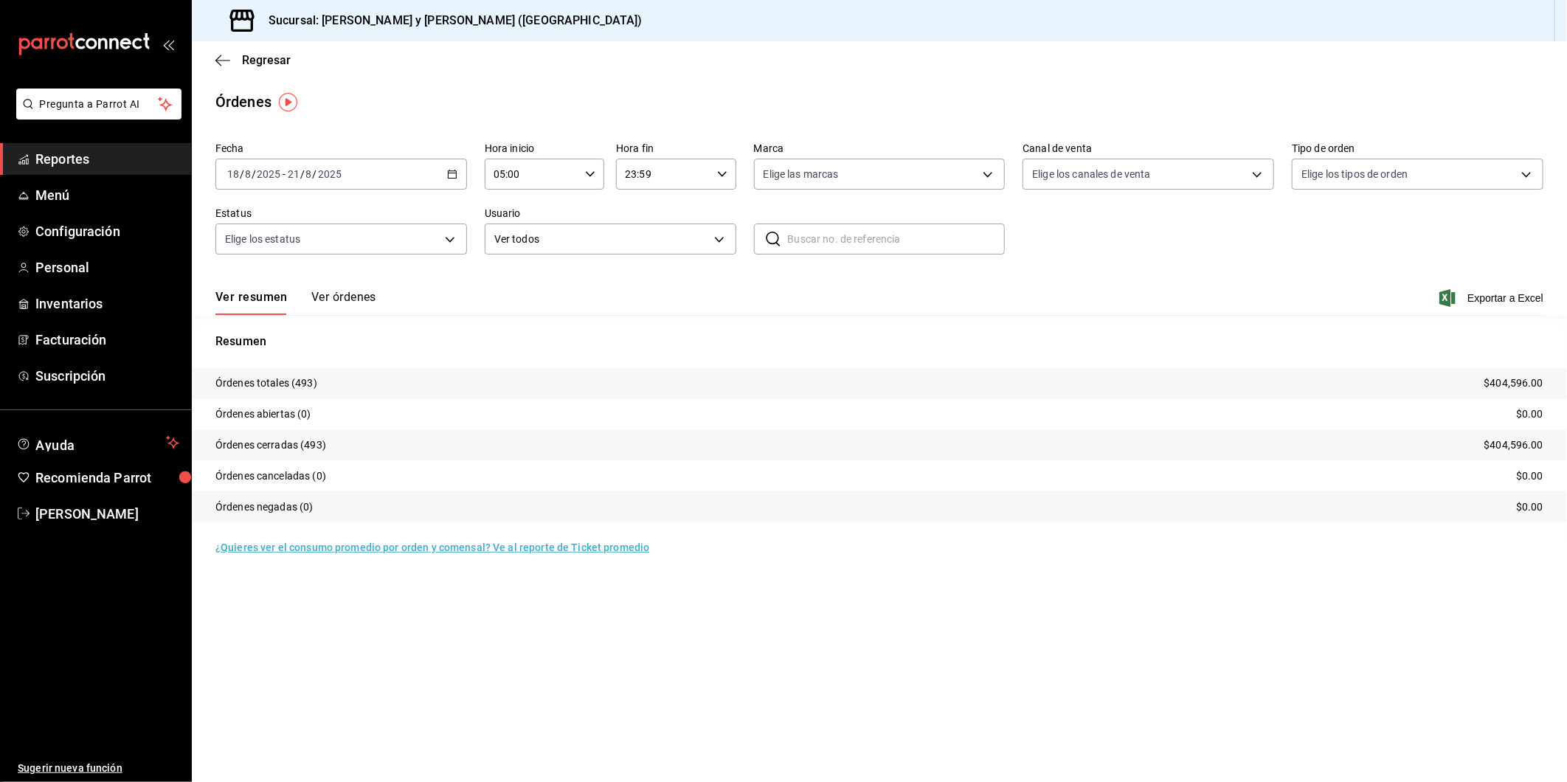
click at [989, 177] on body "Pregunta a Parrot AI Reportes Menú Configuración Personal Inventarios Facturaci…" at bounding box center [783, 391] width 1567 height 782
click at [771, 227] on input "checkbox" at bounding box center [770, 232] width 13 height 13
checkbox input "true"
type input "5c4b5436-b9cd-4a1a-b4e8-85329c7394cf"
checkbox input "true"
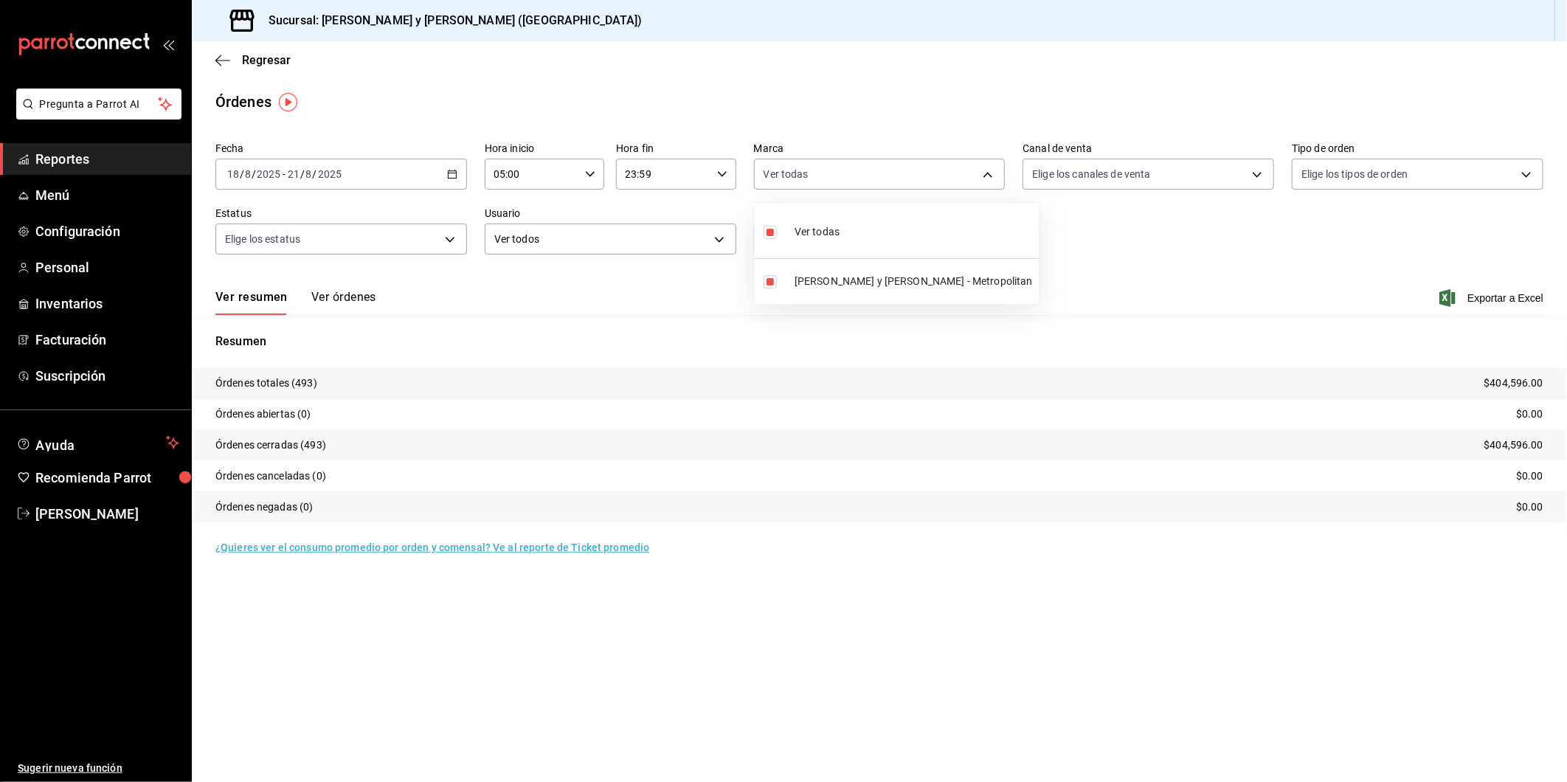
click at [1259, 175] on div at bounding box center [783, 391] width 1567 height 782
click at [1256, 170] on body "Pregunta a Parrot AI Reportes Menú Configuración Personal Inventarios Facturaci…" at bounding box center [783, 391] width 1567 height 782
click at [1040, 227] on input "checkbox" at bounding box center [1039, 232] width 13 height 13
checkbox input "true"
type input "PARROT,UBER_EATS,RAPPI,DIDI_FOOD,ONLINE"
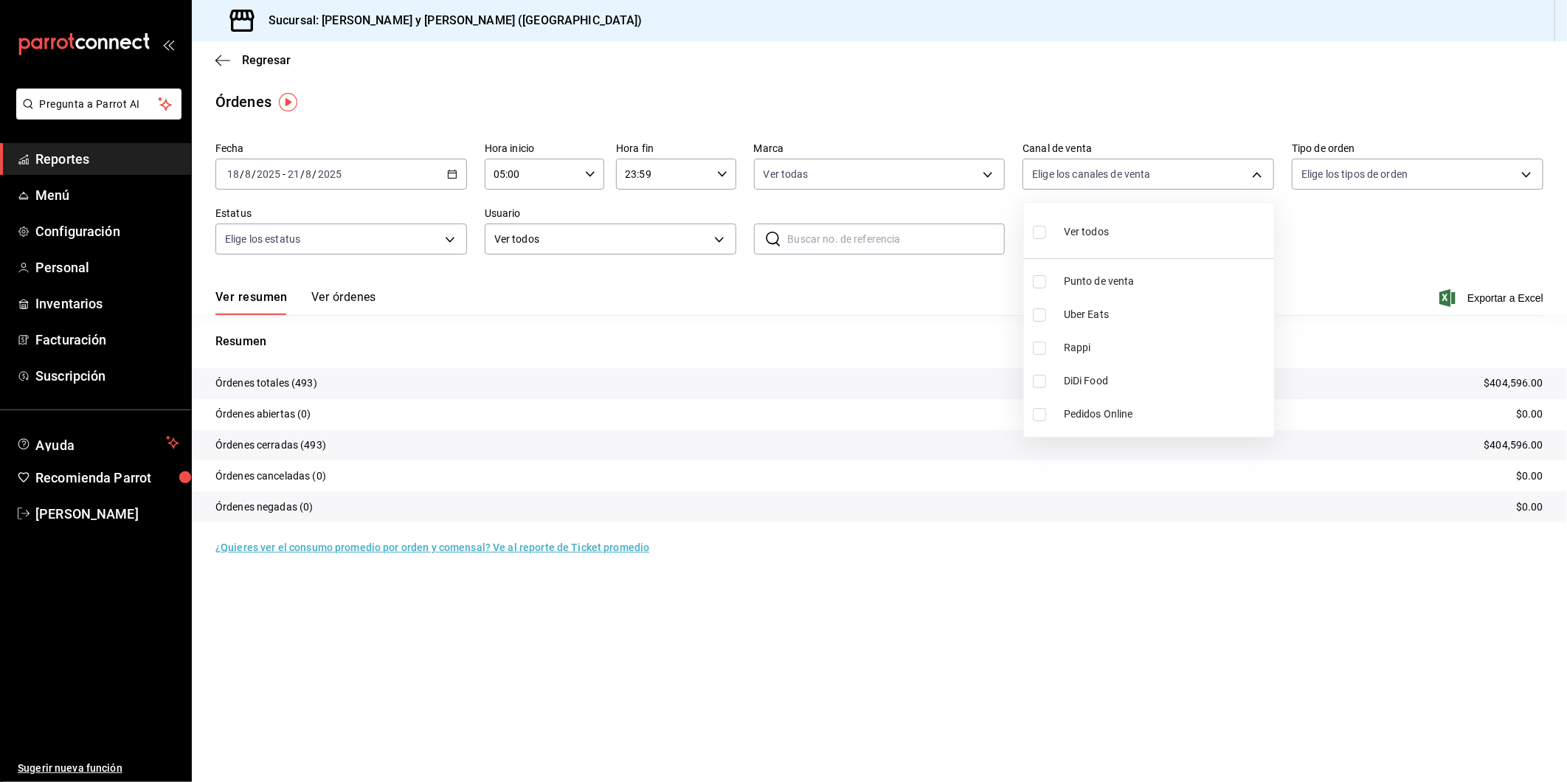
checkbox input "true"
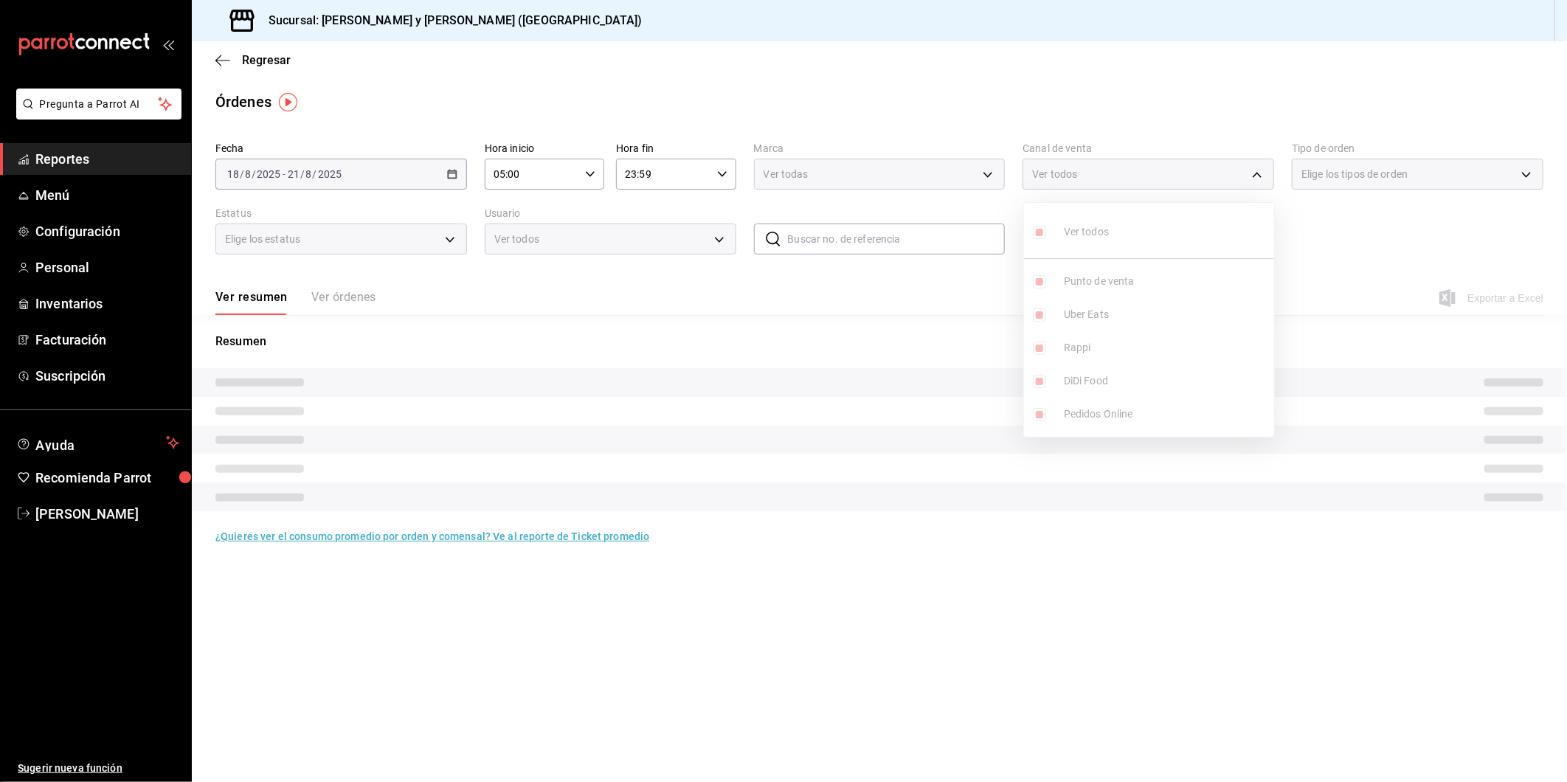
click at [1526, 176] on div at bounding box center [783, 391] width 1567 height 782
click at [1526, 176] on div "Elige los tipos de orden" at bounding box center [1418, 174] width 252 height 31
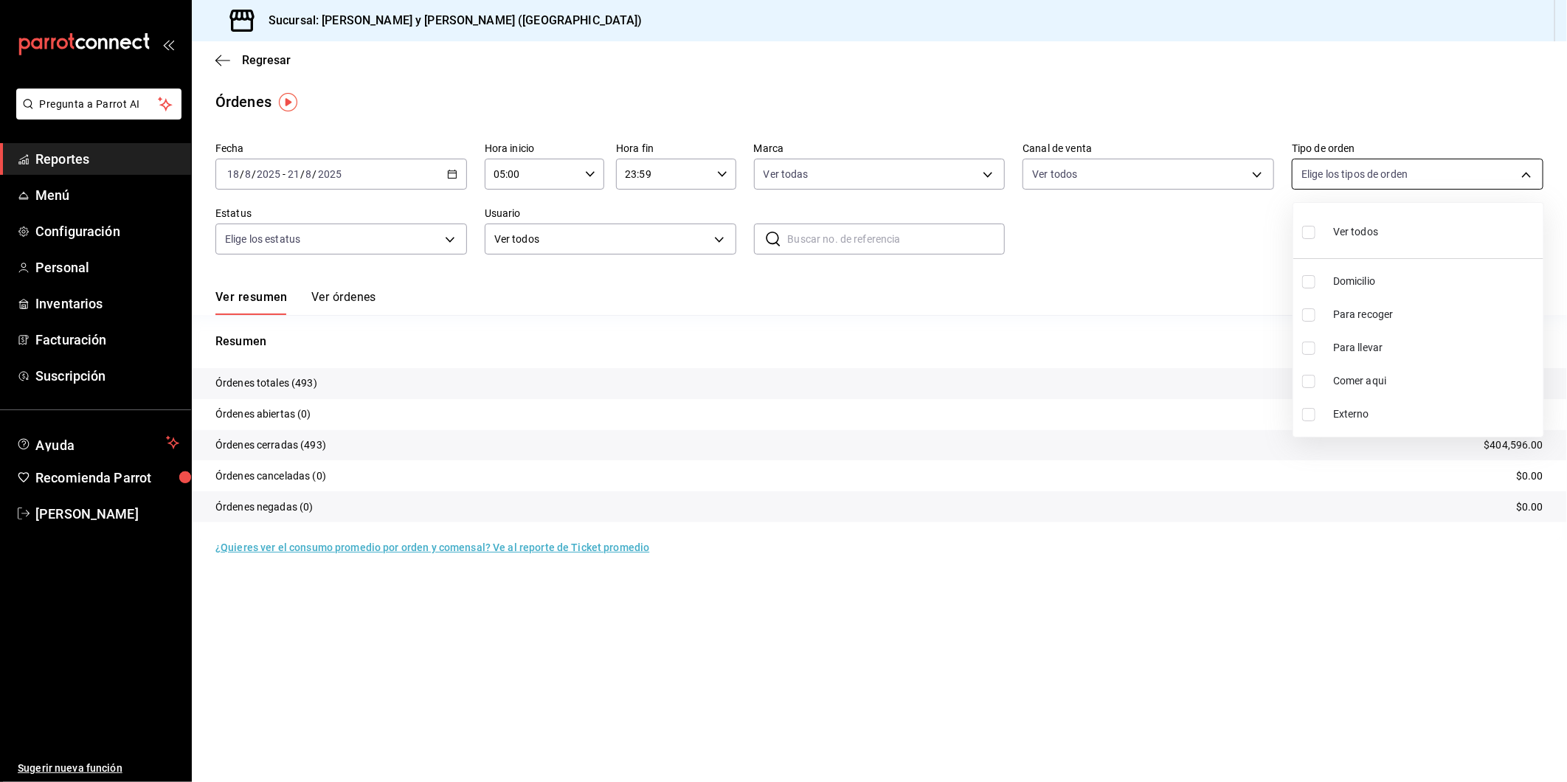
click at [1523, 176] on body "Pregunta a Parrot AI Reportes Menú Configuración Personal Inventarios Facturaci…" at bounding box center [783, 391] width 1567 height 782
click at [1314, 372] on li "Comer aqui" at bounding box center [1418, 380] width 250 height 33
type input "4ffca59b-4c2c-40e7-90fe-fdf72e946522"
checkbox input "true"
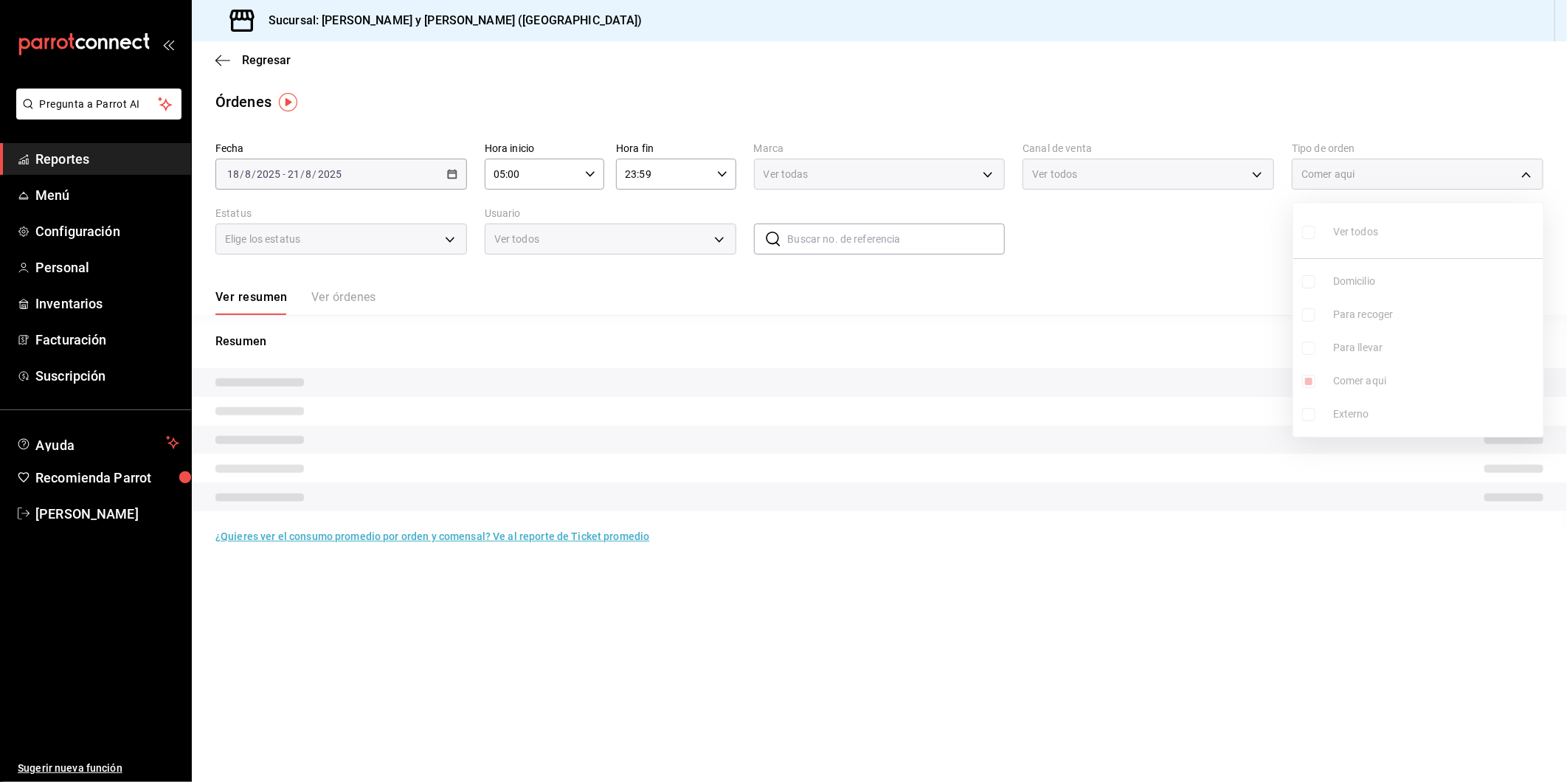
click at [448, 238] on div at bounding box center [783, 391] width 1567 height 782
click at [448, 238] on div "Elige los estatus" at bounding box center [341, 239] width 252 height 31
click at [449, 241] on div "Elige los estatus" at bounding box center [341, 239] width 252 height 31
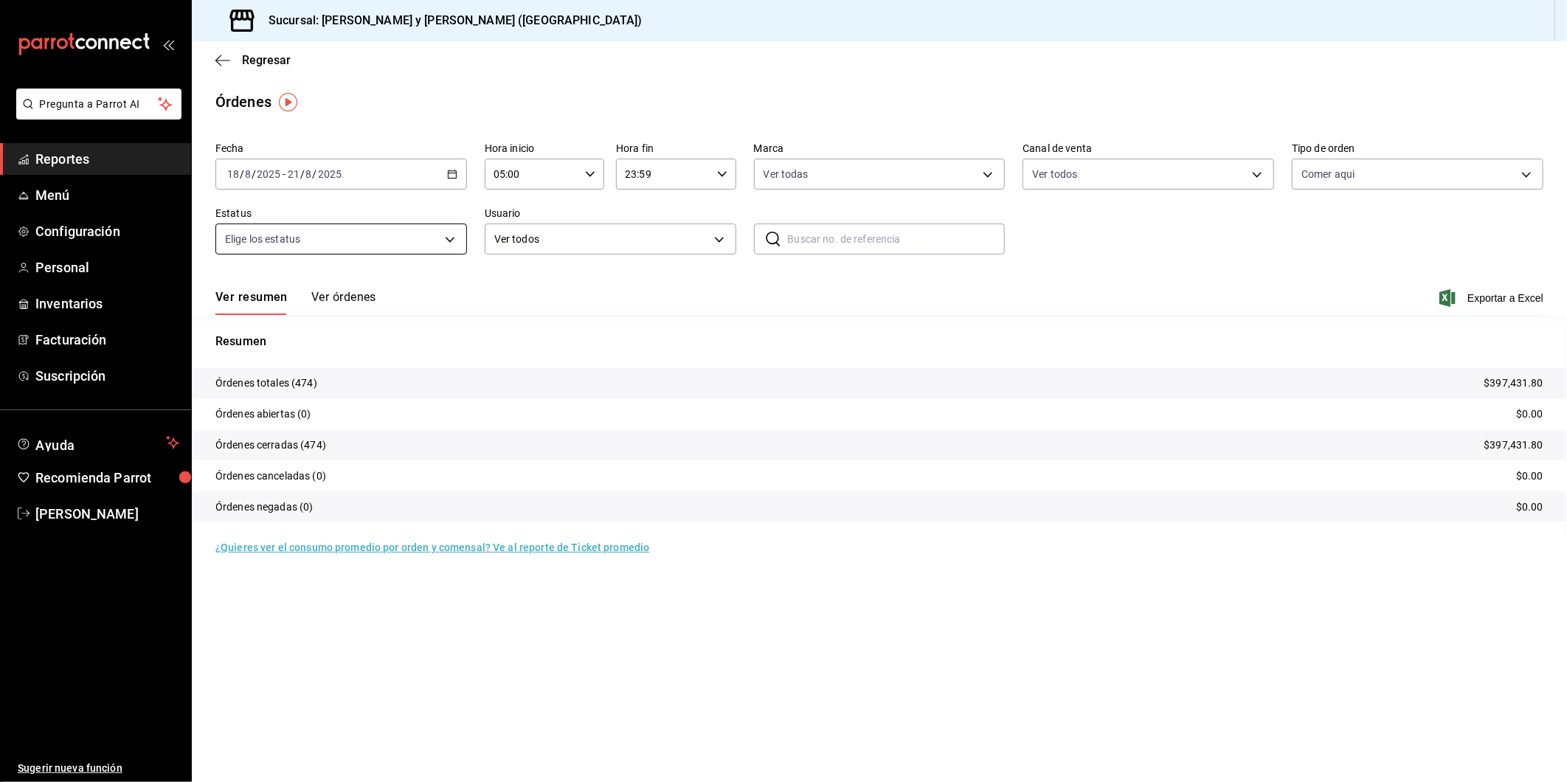
click at [449, 241] on body "Pregunta a Parrot AI Reportes Menú Configuración Personal Inventarios Facturaci…" at bounding box center [783, 391] width 1567 height 782
click at [232, 294] on input "checkbox" at bounding box center [231, 297] width 13 height 13
checkbox input "true"
type input "DENIED,FINISHED,CANCELED,OPEN"
checkbox input "true"
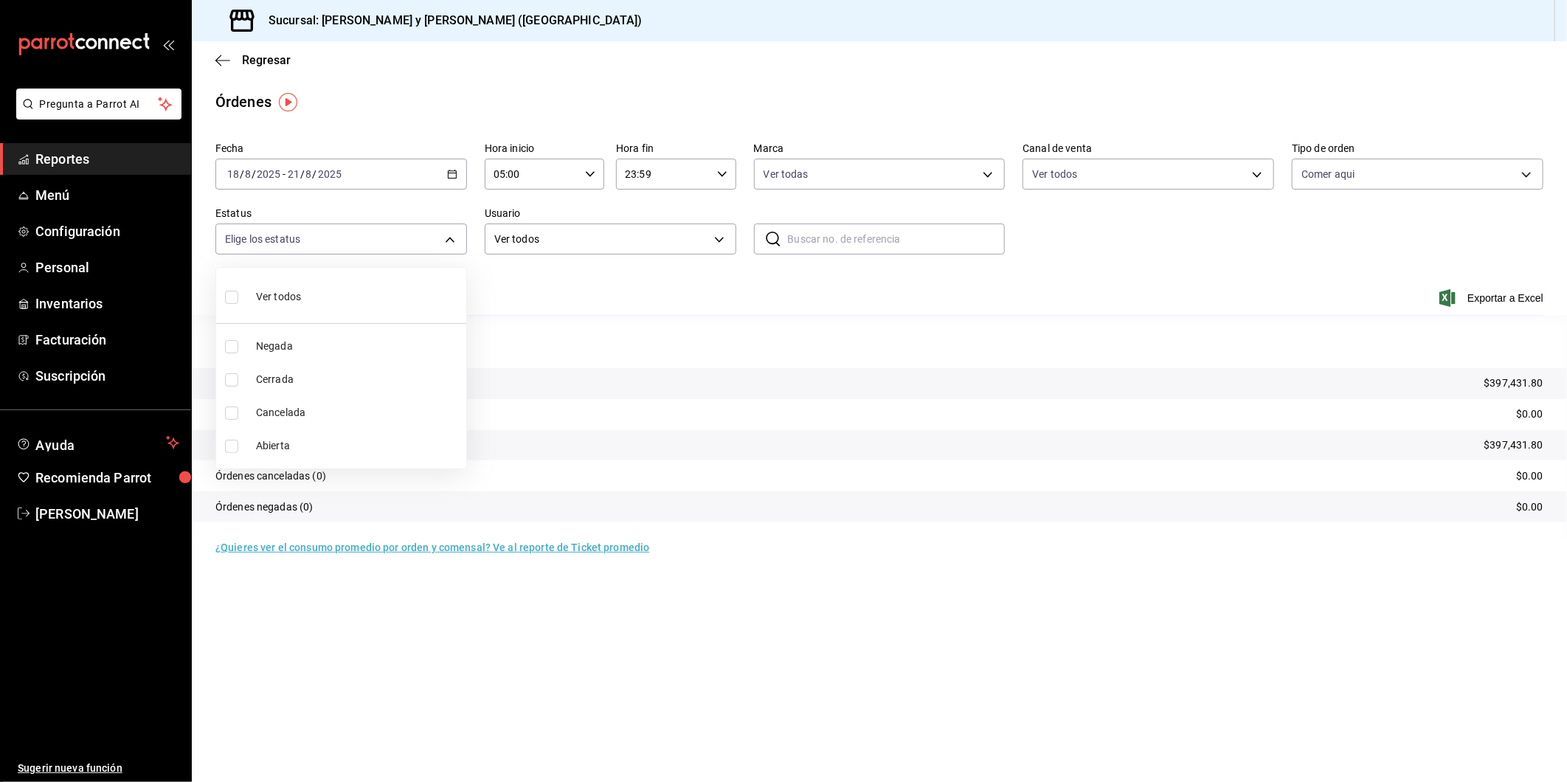
checkbox input "true"
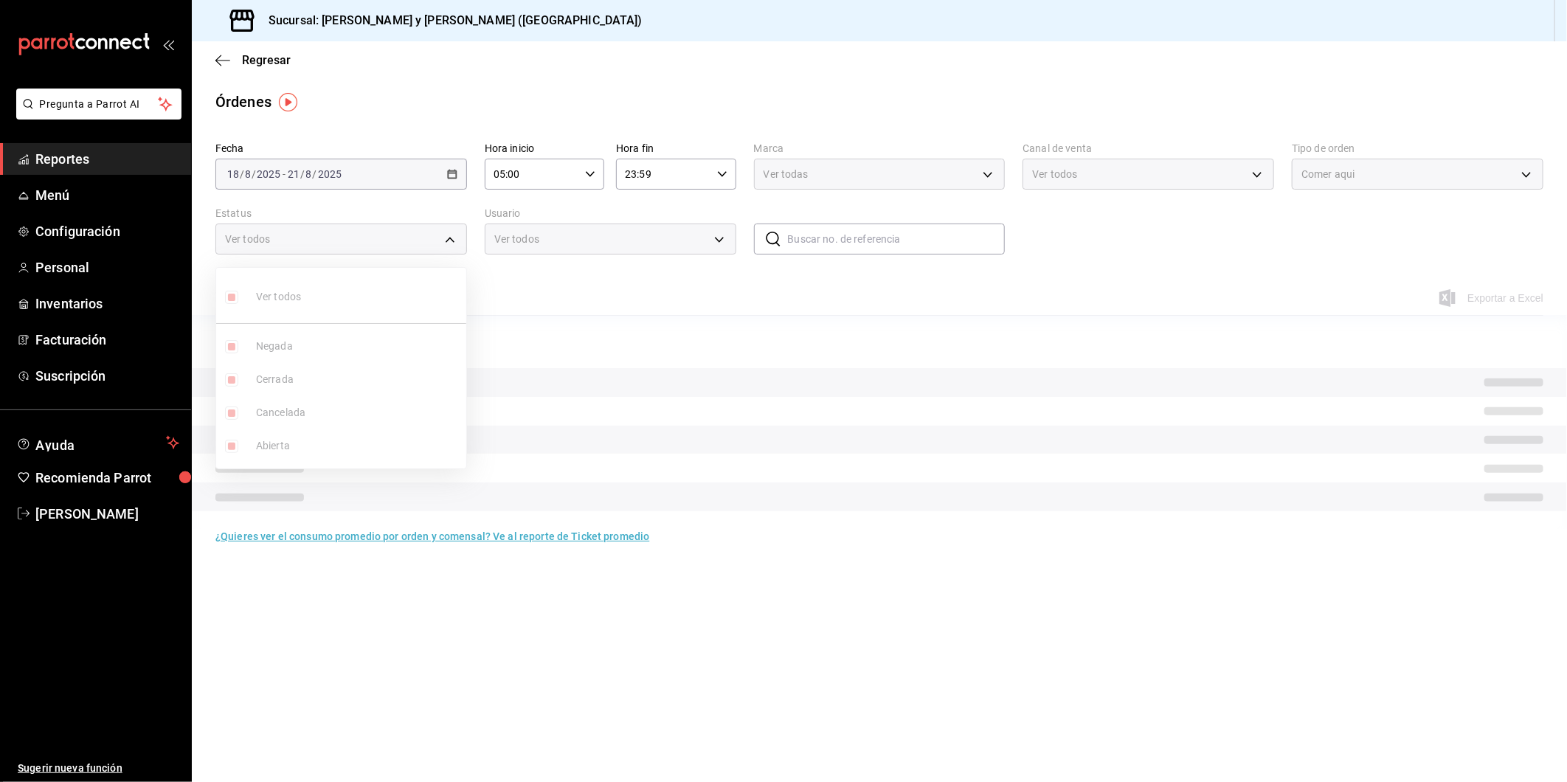
click at [541, 289] on div at bounding box center [783, 391] width 1567 height 782
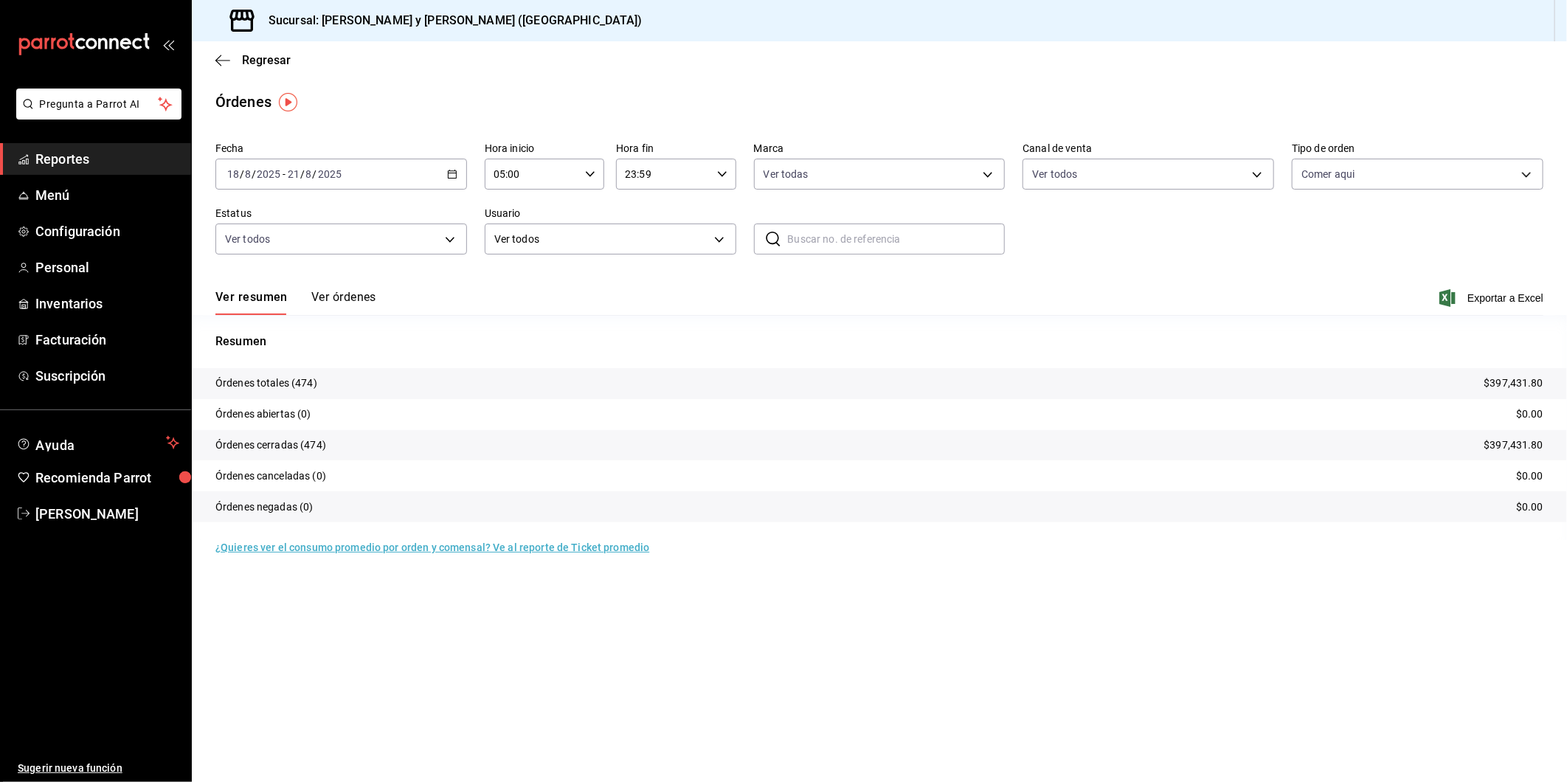
click at [1507, 299] on span "Exportar a Excel" at bounding box center [1492, 298] width 101 height 18
click at [716, 241] on body "Pregunta a Parrot AI Reportes Menú Configuración Personal Inventarios Facturaci…" at bounding box center [783, 391] width 1567 height 782
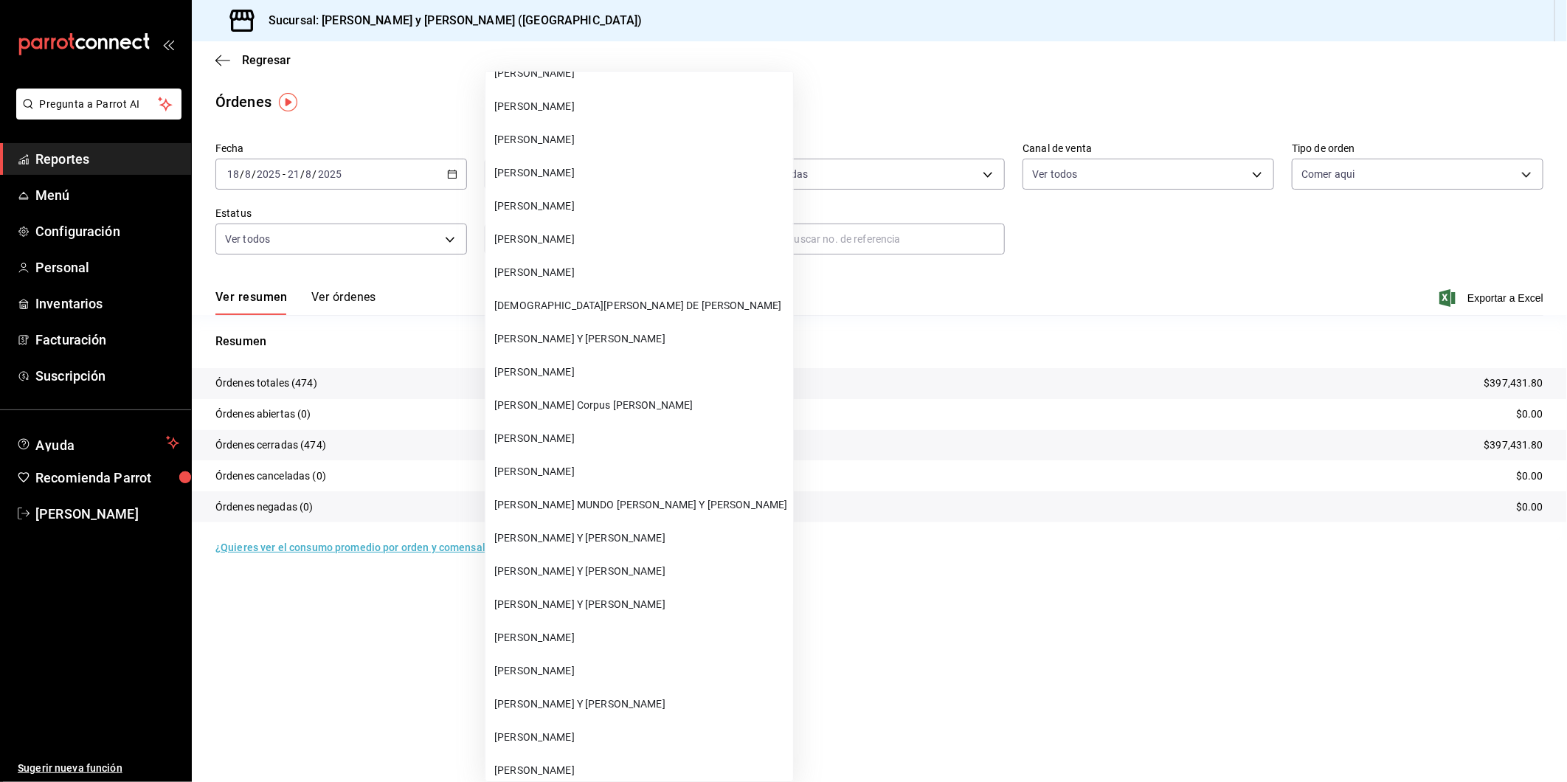
scroll to position [57086, 0]
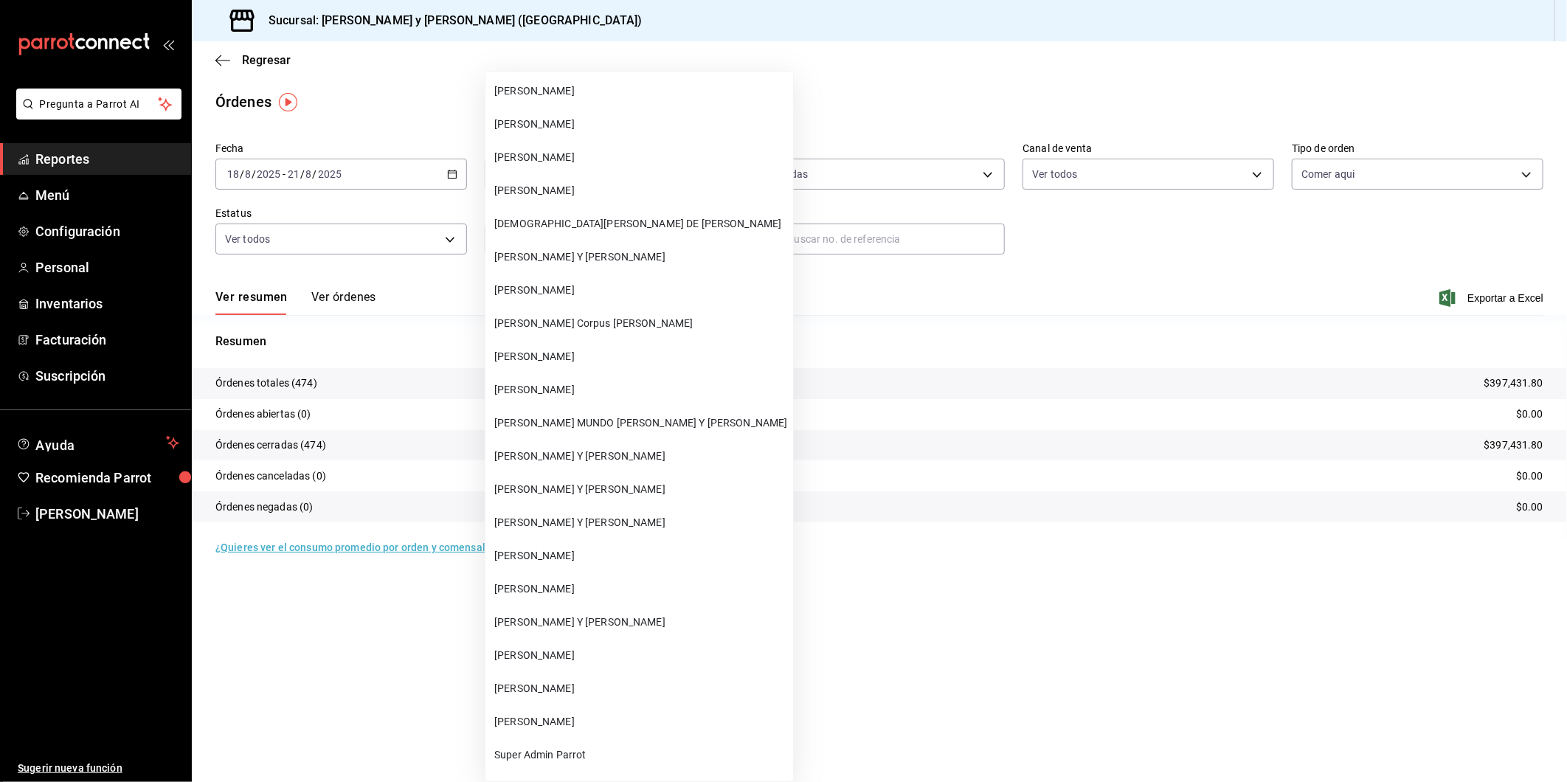
click at [593, 615] on span "[PERSON_NAME] Y [PERSON_NAME]" at bounding box center [640, 622] width 293 height 15
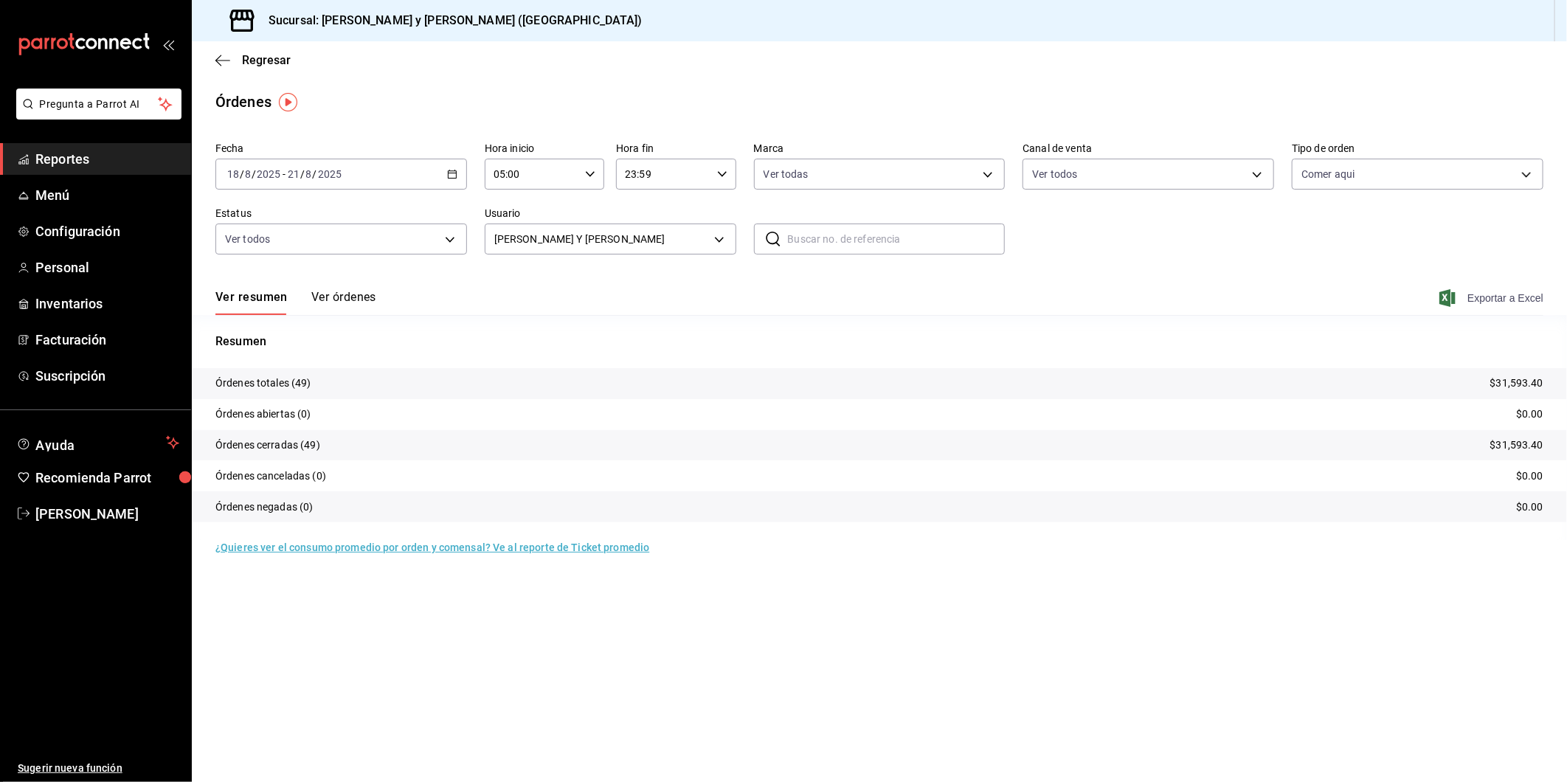
click at [1508, 297] on span "Exportar a Excel" at bounding box center [1492, 298] width 101 height 18
click at [724, 235] on body "Pregunta a Parrot AI Reportes Menú Configuración Personal Inventarios Facturaci…" at bounding box center [783, 391] width 1567 height 782
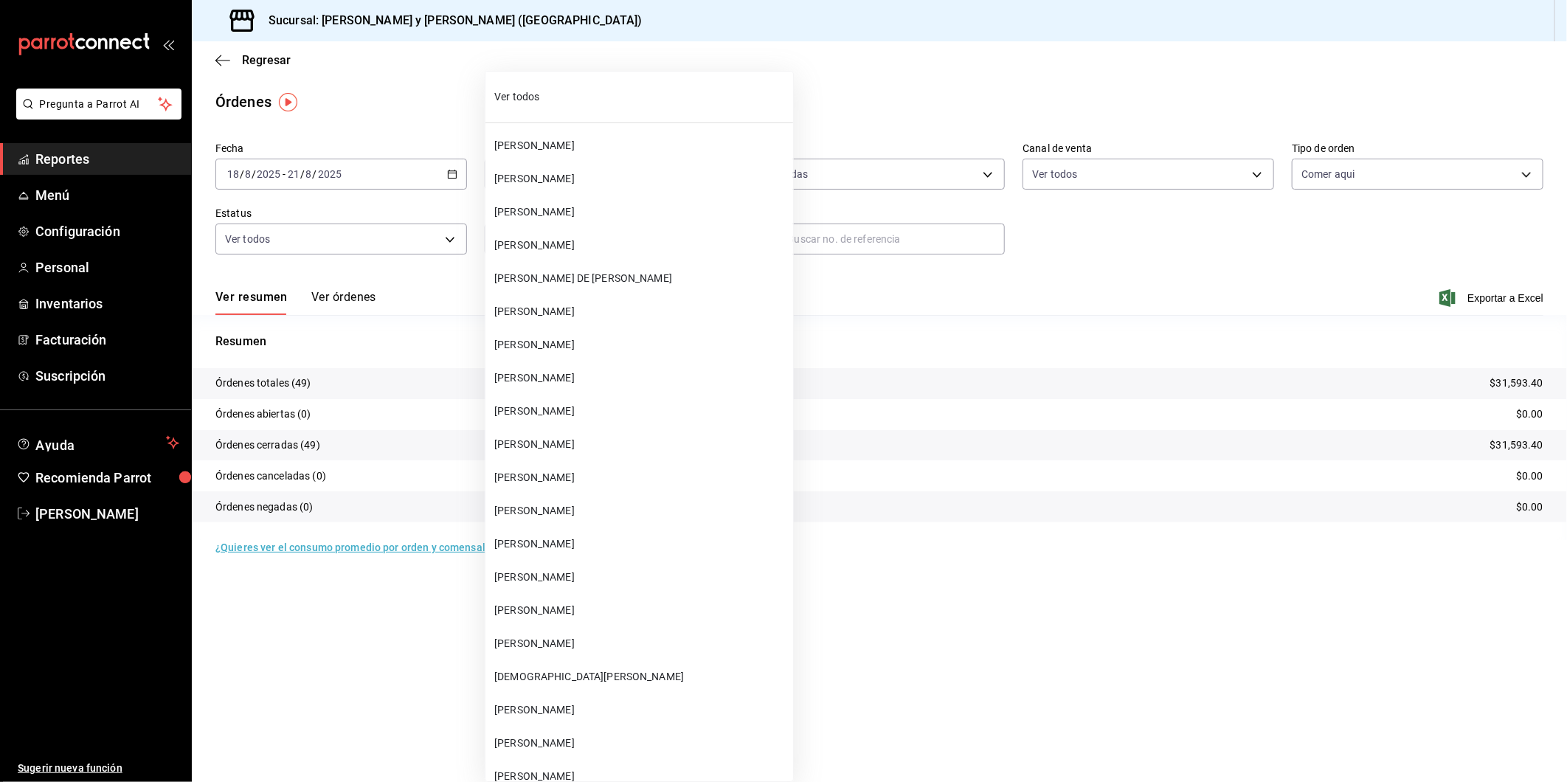
scroll to position [57215, 0]
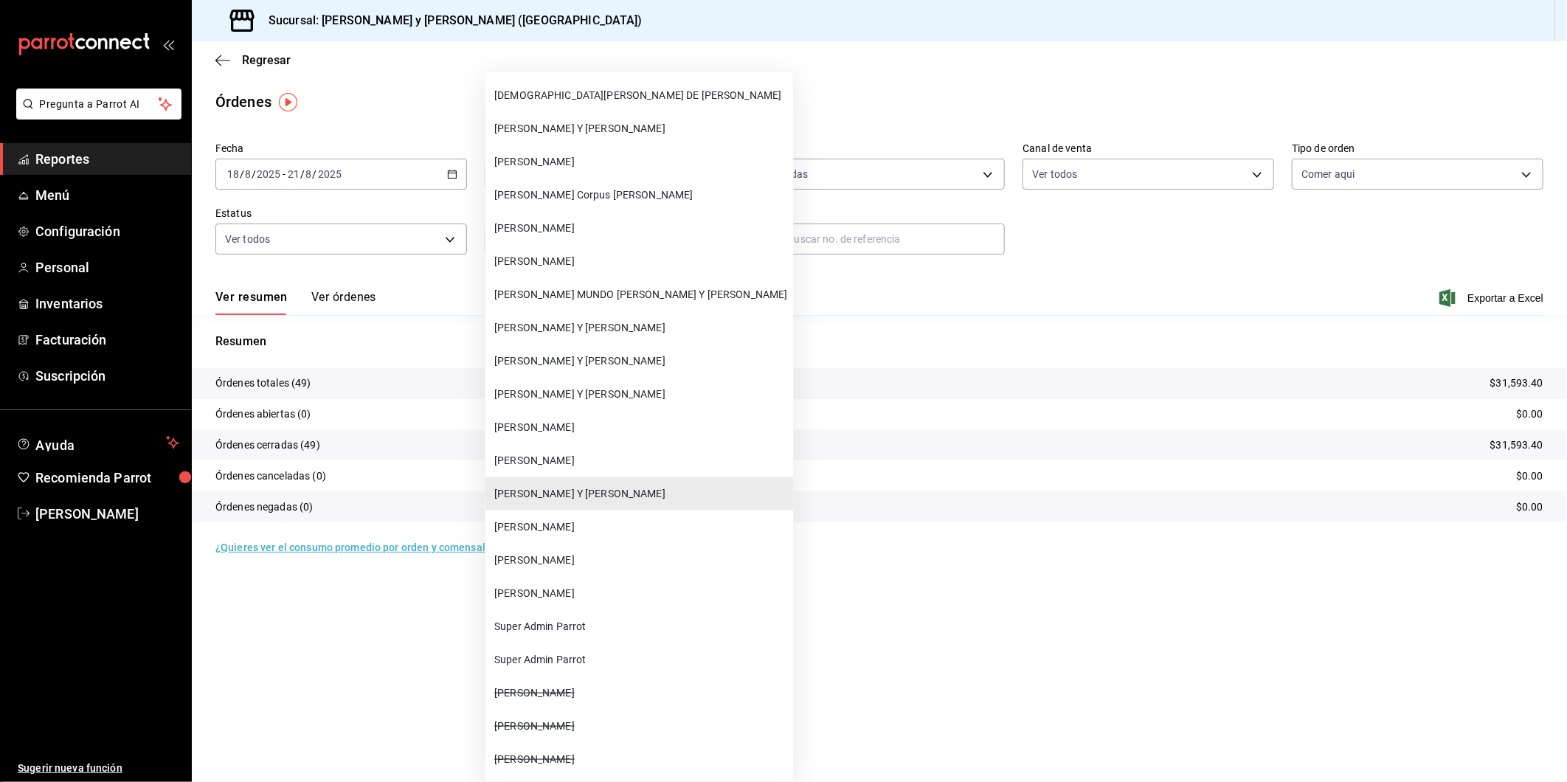
click at [550, 553] on span "[PERSON_NAME]" at bounding box center [640, 560] width 293 height 15
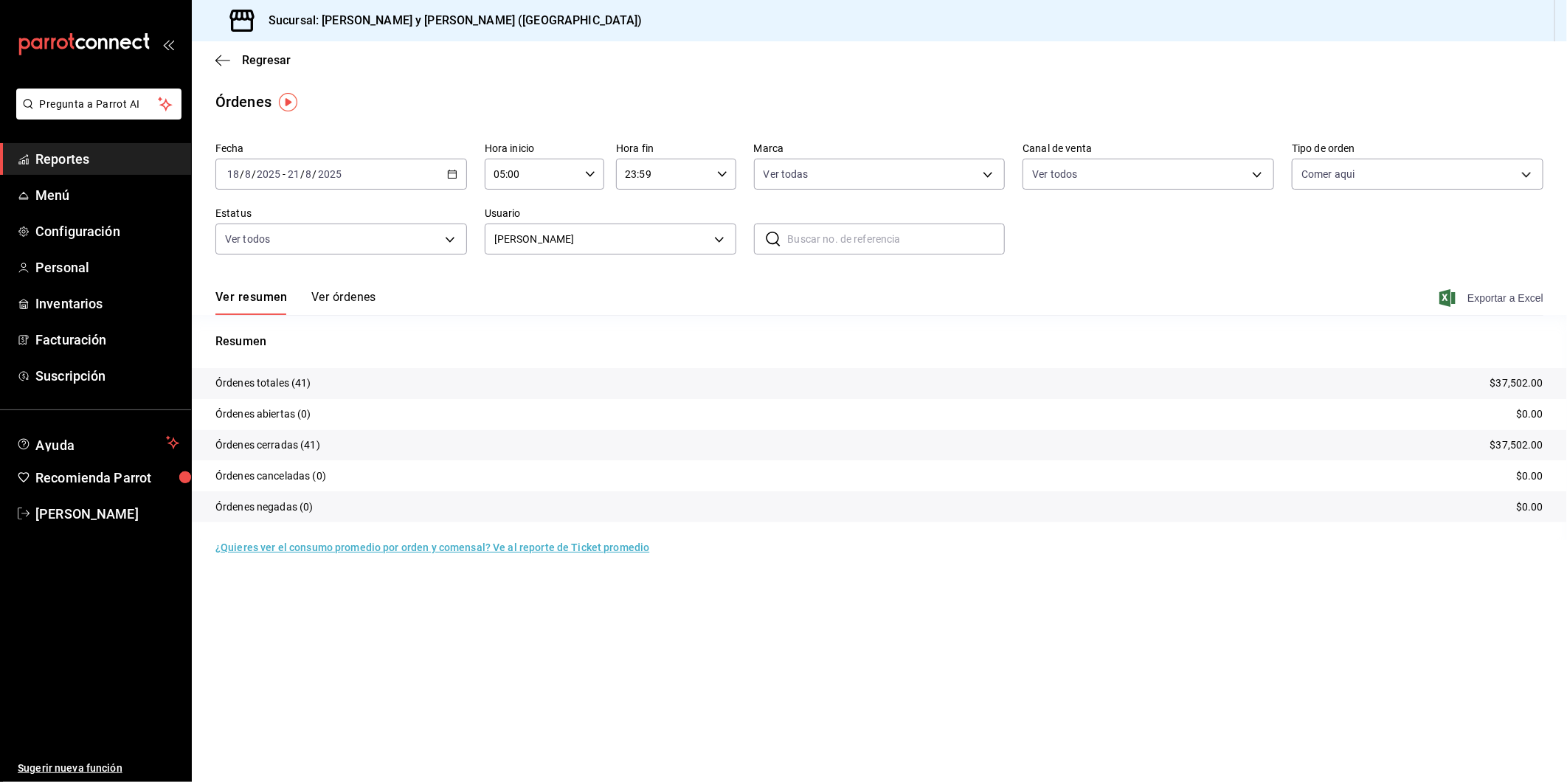
click at [1467, 301] on span "Exportar a Excel" at bounding box center [1492, 298] width 101 height 18
drag, startPoint x: 1510, startPoint y: 94, endPoint x: 1493, endPoint y: 87, distance: 18.5
click at [1510, 94] on div "Órdenes" at bounding box center [879, 102] width 1375 height 22
drag, startPoint x: 735, startPoint y: 242, endPoint x: 726, endPoint y: 241, distance: 9.6
click at [734, 242] on div "Fecha [DATE] [DATE] - [DATE] [DATE] Hora inicio 05:00 Hora inicio Hora fin 23:5…" at bounding box center [879, 204] width 1328 height 136
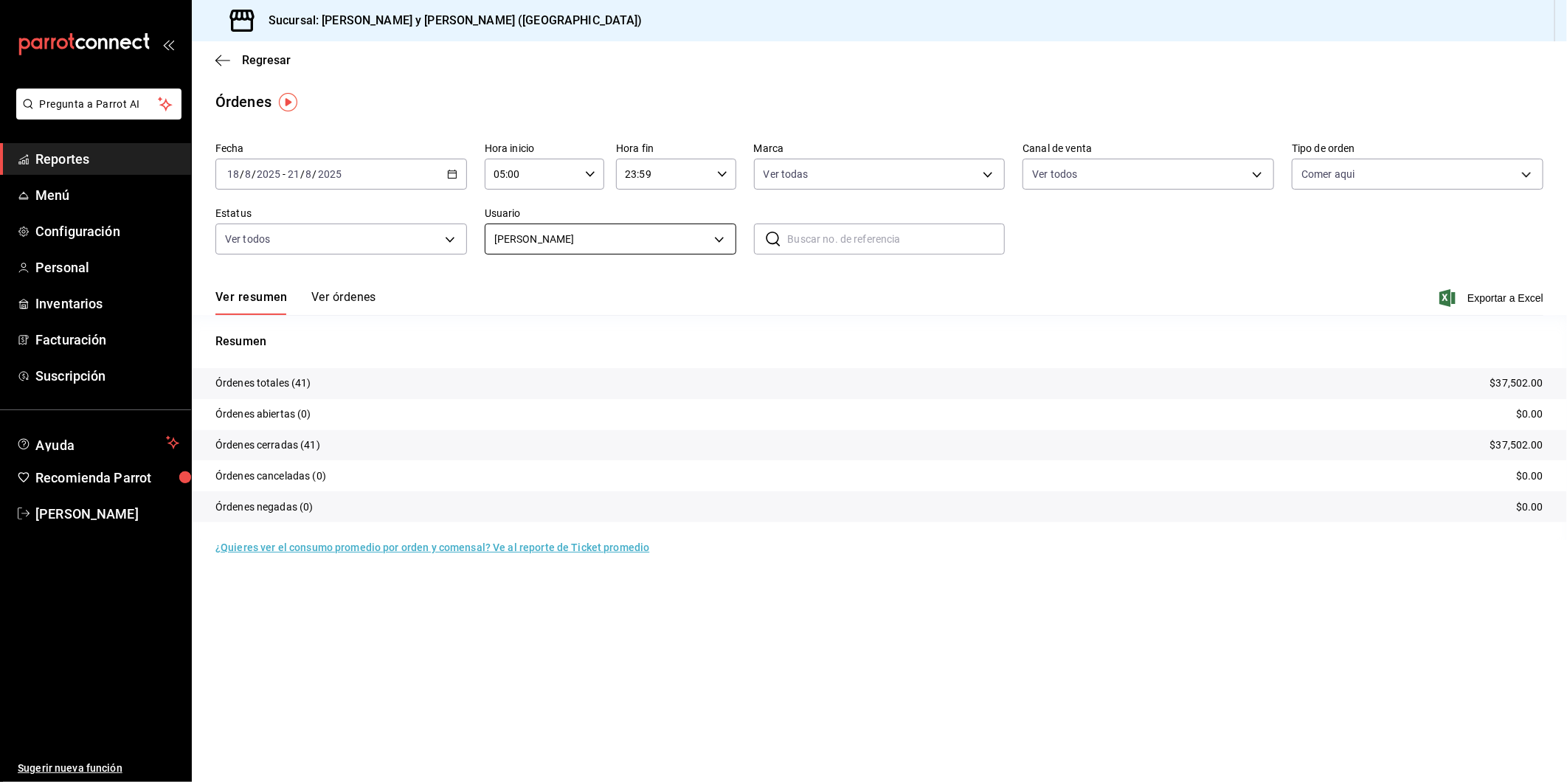
click at [725, 240] on body "Pregunta a Parrot AI Reportes Menú Configuración Personal Inventarios Facturaci…" at bounding box center [783, 391] width 1567 height 782
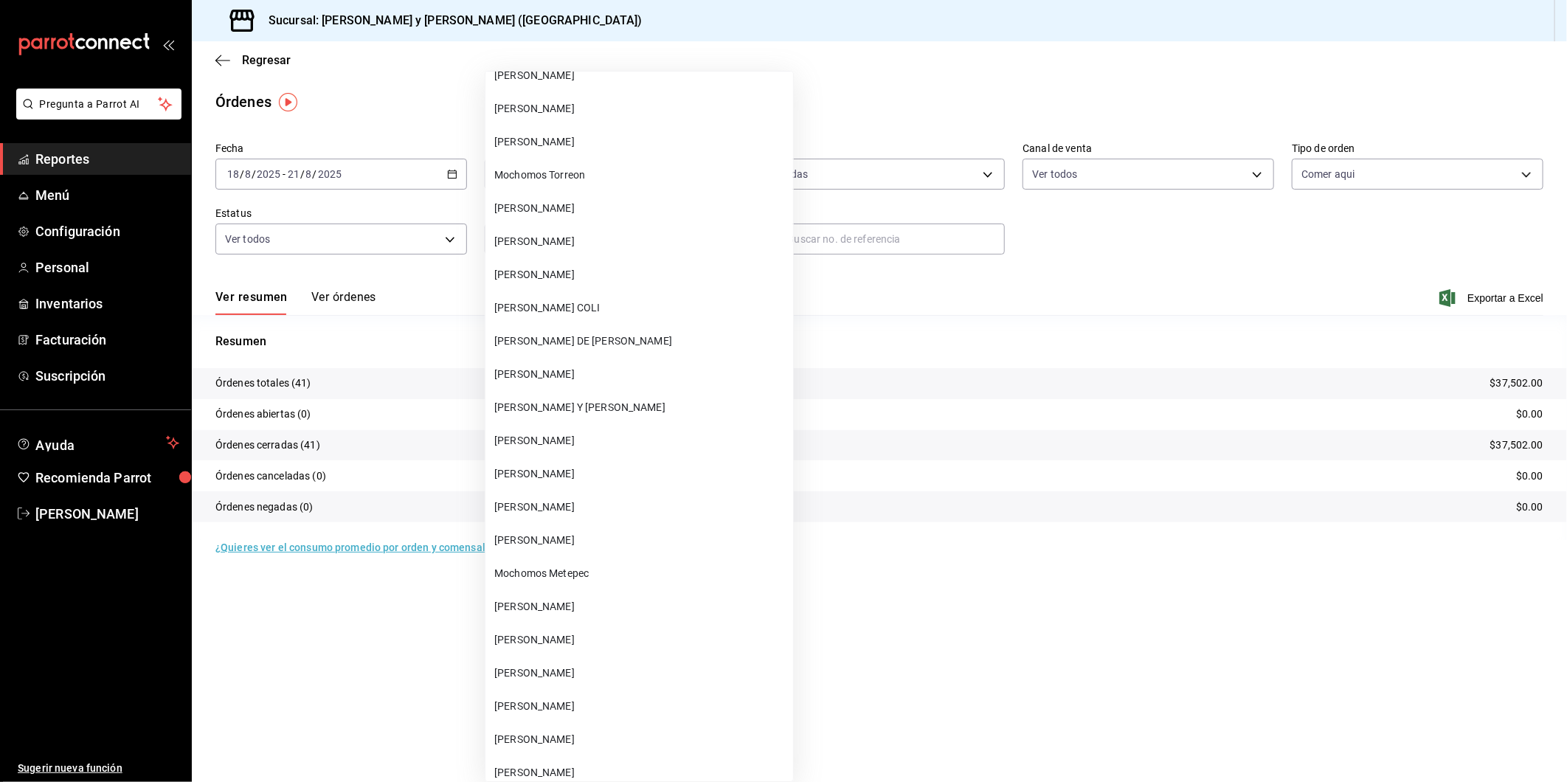
scroll to position [20819, 0]
click at [572, 398] on span "[PERSON_NAME] Y [PERSON_NAME]" at bounding box center [640, 405] width 293 height 15
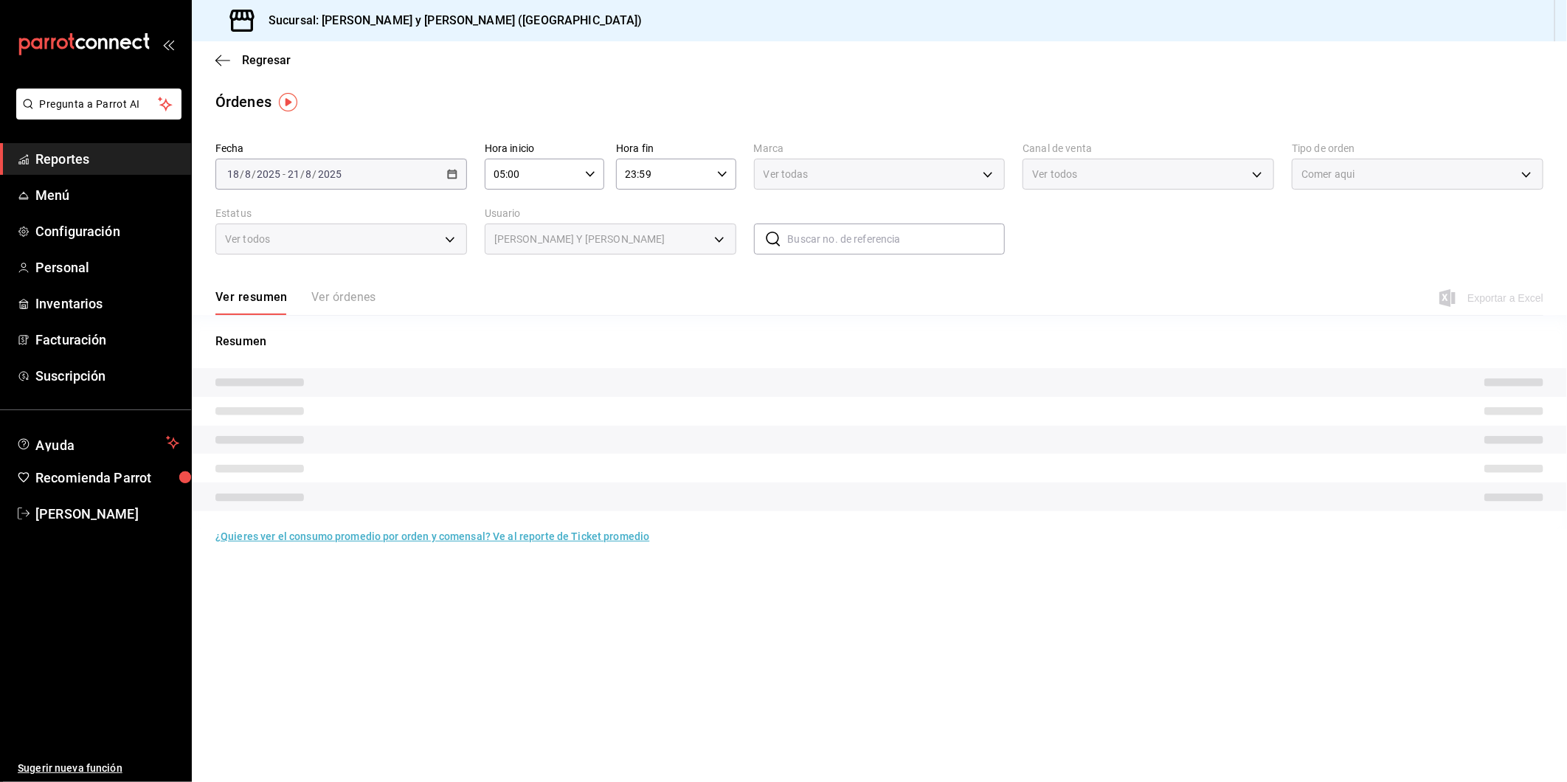
type input "fd651a7d-b3c5-410e-bc55-28e6a5394385"
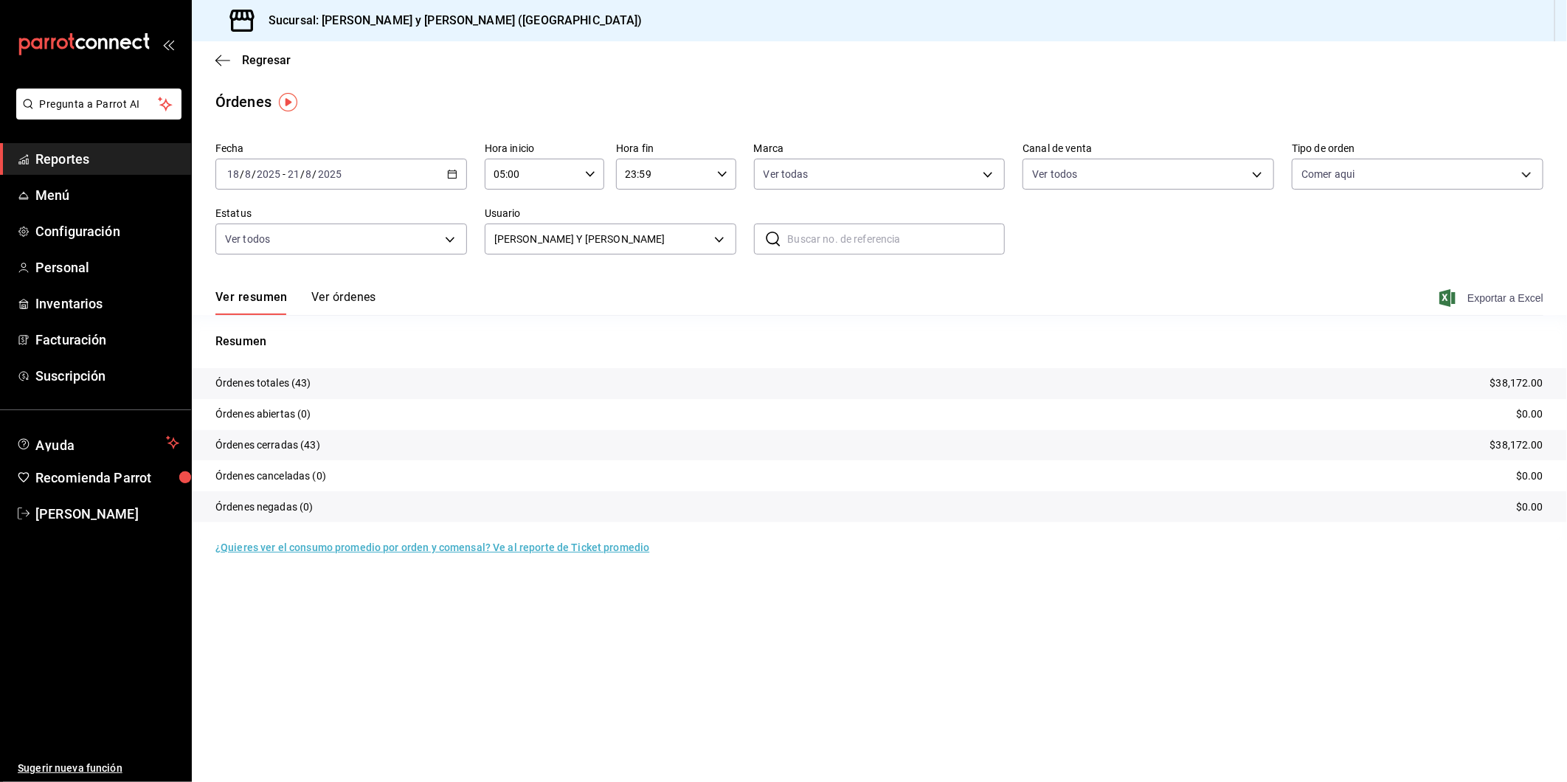
click at [1481, 299] on span "Exportar a Excel" at bounding box center [1492, 298] width 101 height 18
